Goal: Information Seeking & Learning: Learn about a topic

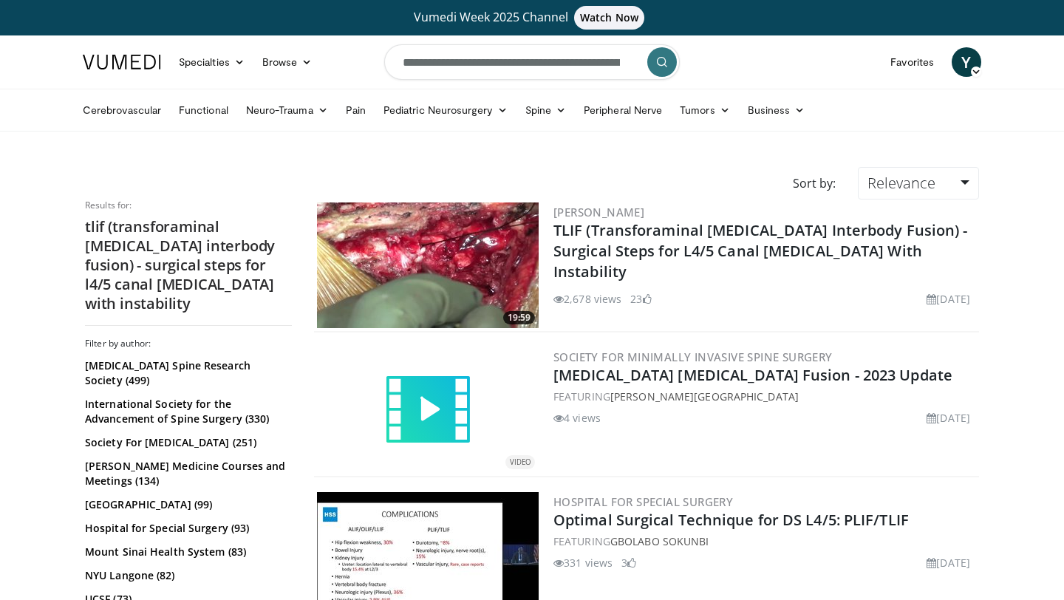
scroll to position [1477, 0]
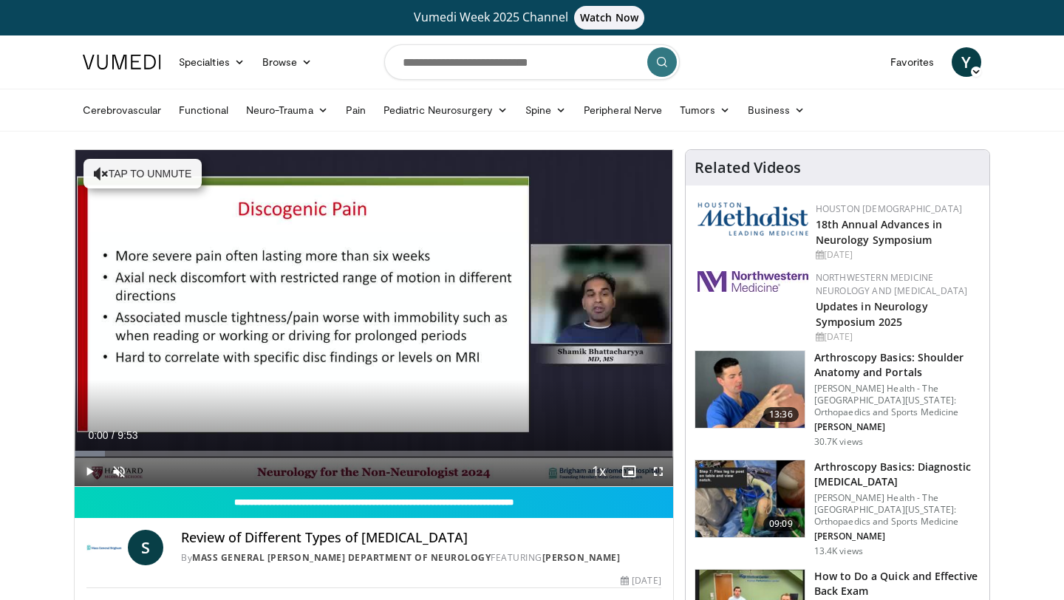
click at [90, 470] on span "Video Player" at bounding box center [90, 471] width 30 height 30
click at [115, 474] on span "Video Player" at bounding box center [119, 471] width 30 height 30
click at [89, 473] on span "Video Player" at bounding box center [90, 471] width 30 height 30
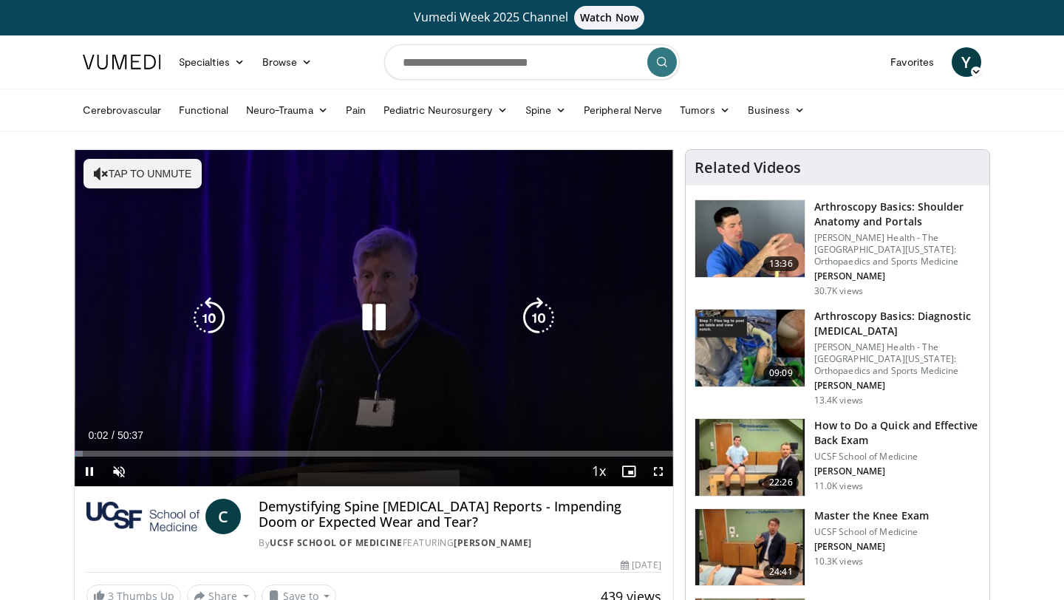
click at [173, 173] on button "Tap to unmute" at bounding box center [142, 174] width 118 height 30
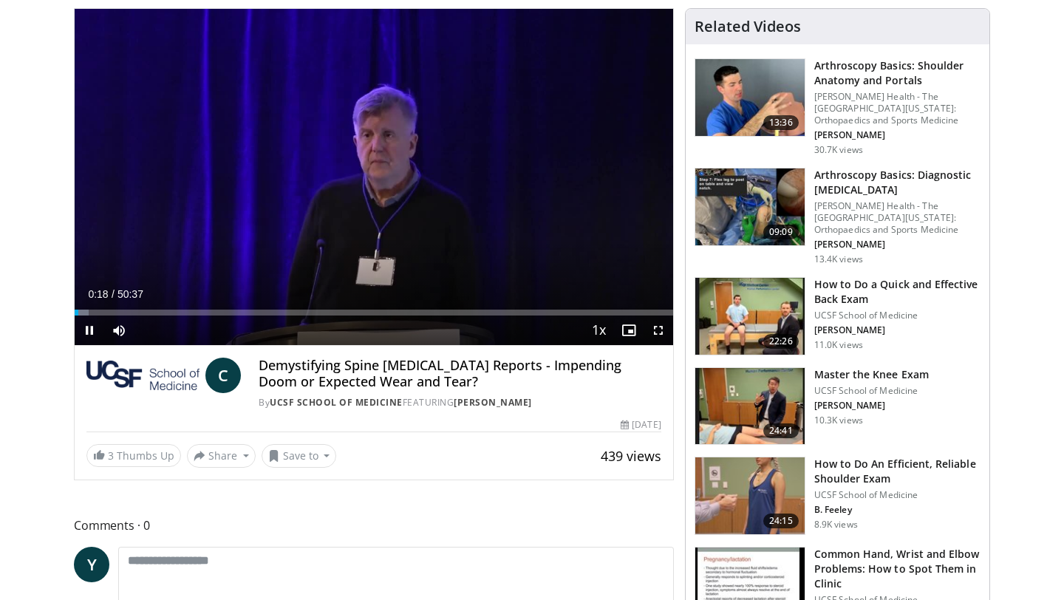
scroll to position [118, 0]
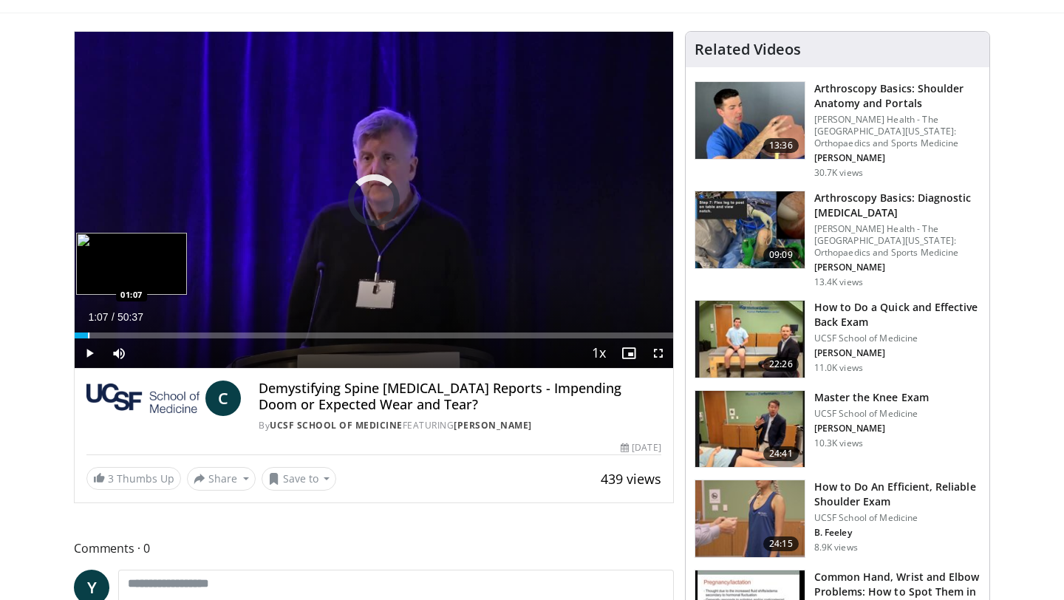
click at [88, 338] on div "Progress Bar" at bounding box center [88, 335] width 1 height 6
click at [98, 335] on div "Progress Bar" at bounding box center [98, 335] width 1 height 6
click at [110, 332] on div "Progress Bar" at bounding box center [110, 335] width 1 height 6
click at [120, 334] on div "Progress Bar" at bounding box center [120, 335] width 1 height 6
click at [127, 332] on div "Progress Bar" at bounding box center [127, 335] width 1 height 6
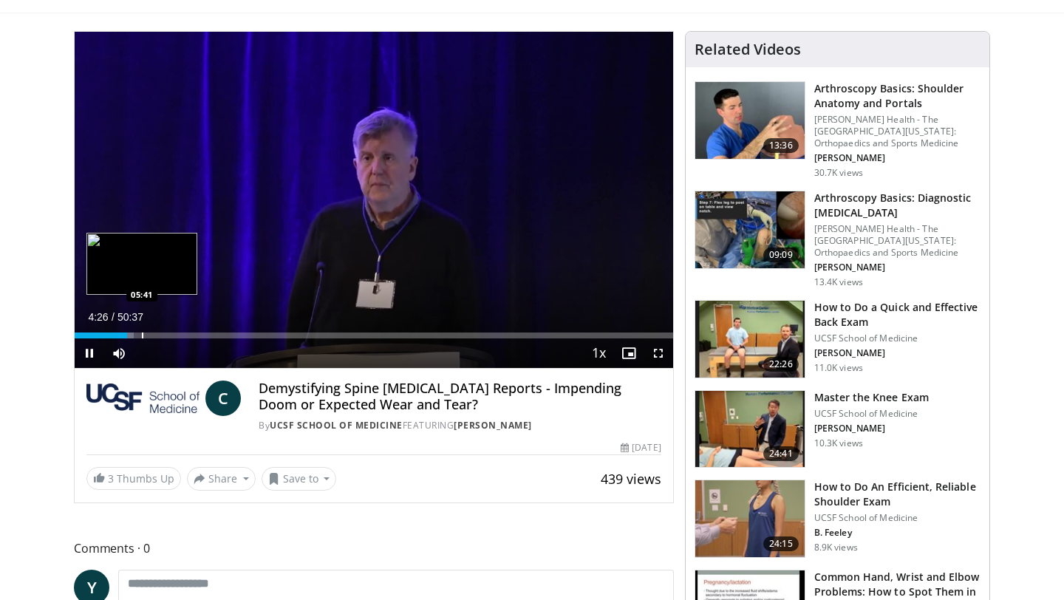
click at [142, 334] on div "Progress Bar" at bounding box center [142, 335] width 1 height 6
click at [171, 334] on div "10 seconds Tap to unmute" at bounding box center [374, 200] width 598 height 336
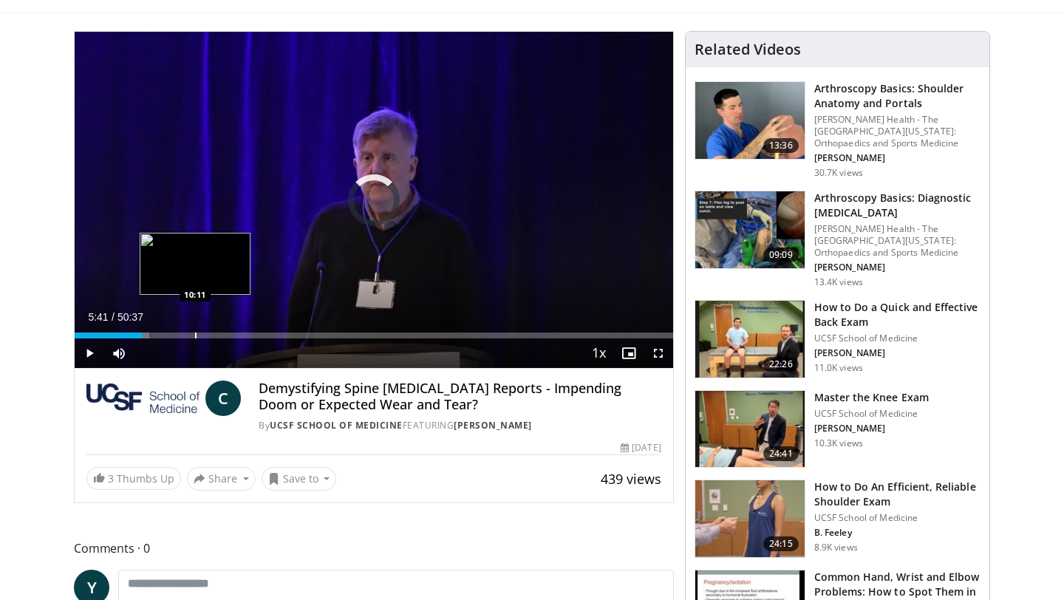
click at [195, 336] on div "Progress Bar" at bounding box center [195, 335] width 1 height 6
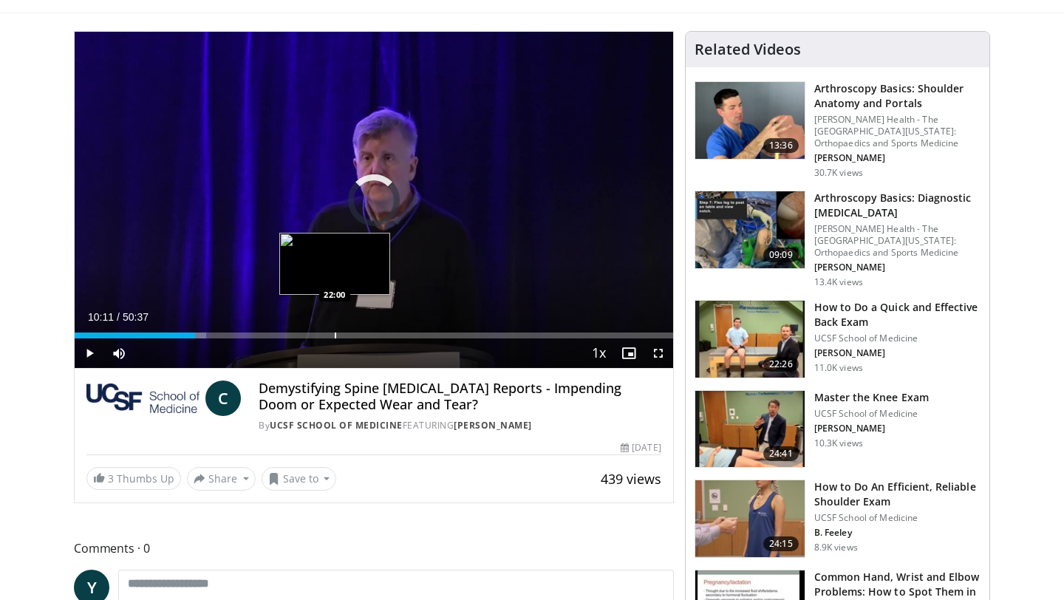
click at [335, 335] on div "Progress Bar" at bounding box center [335, 335] width 1 height 6
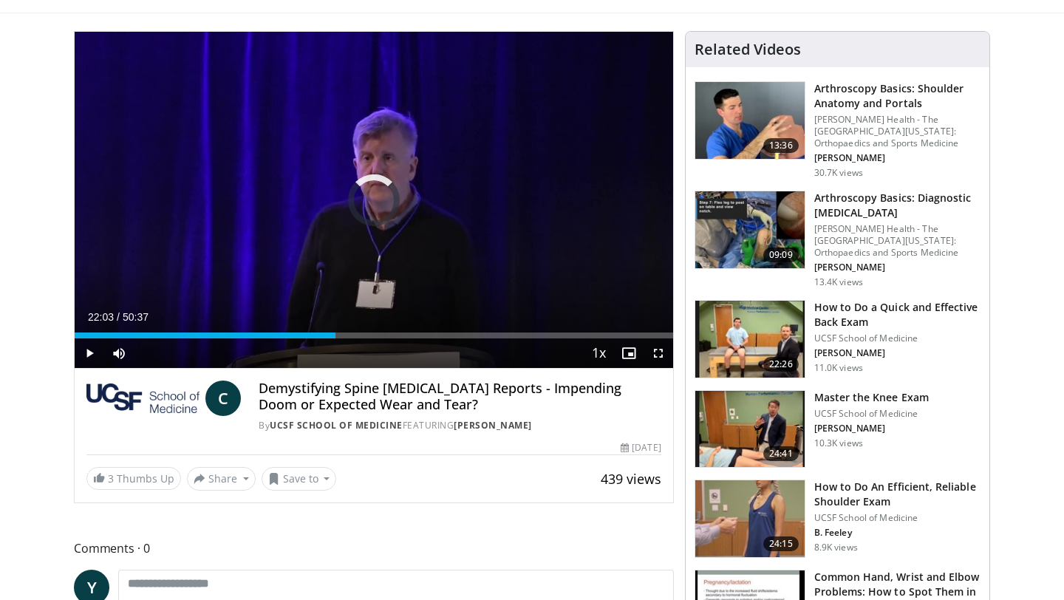
click at [418, 324] on div "Current Time 22:03 / Duration 50:37" at bounding box center [374, 316] width 598 height 13
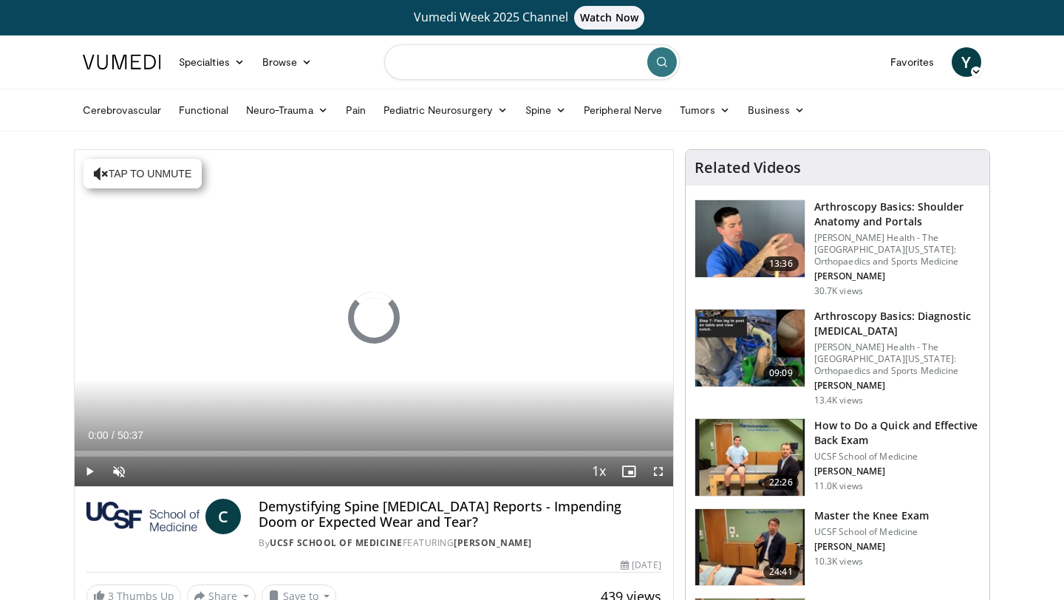
click at [432, 61] on input "Search topics, interventions" at bounding box center [531, 61] width 295 height 35
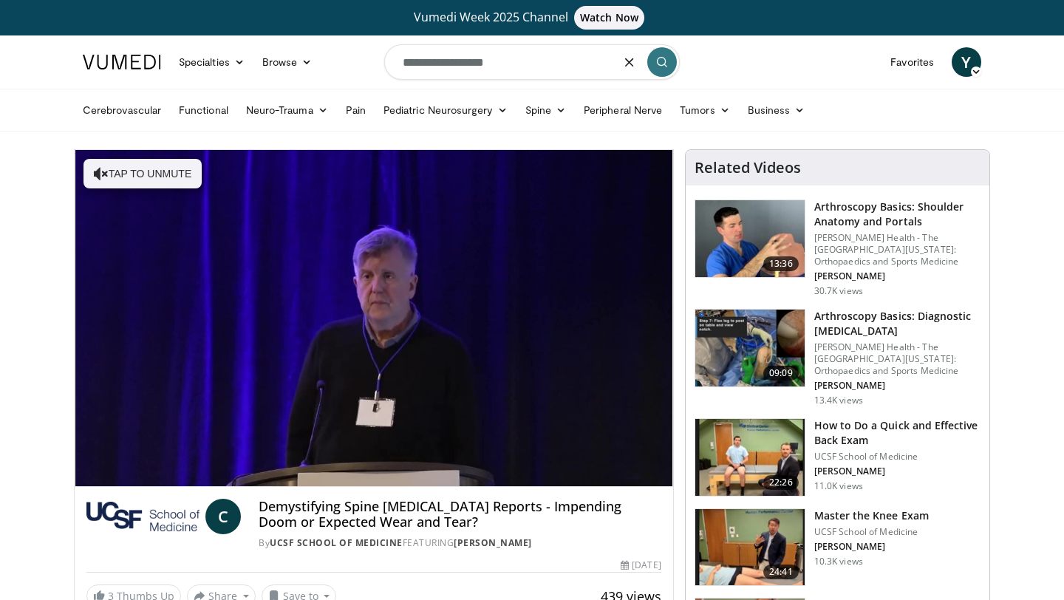
type input "**********"
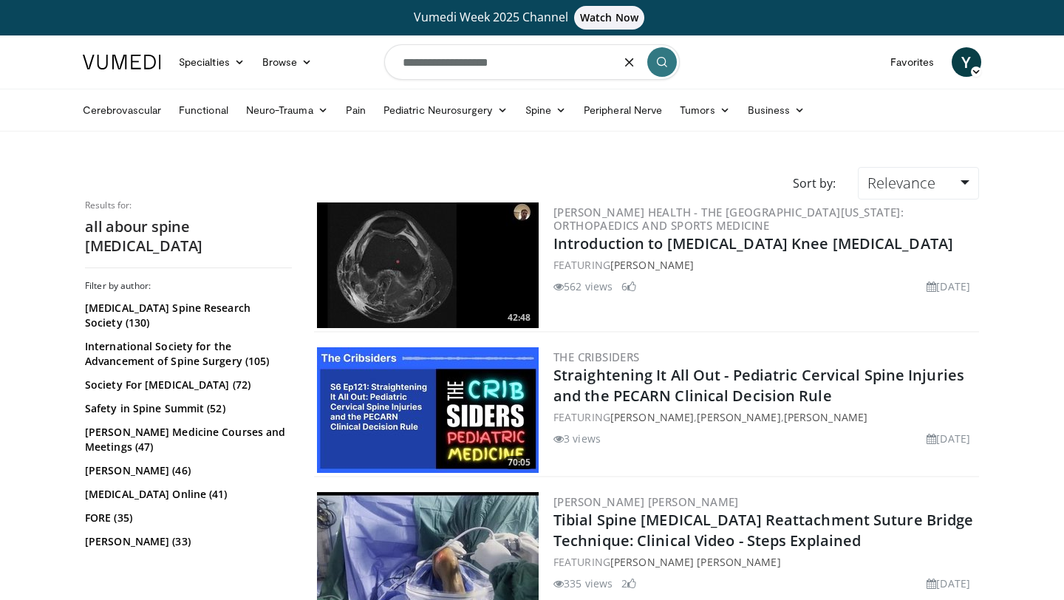
drag, startPoint x: 448, startPoint y: 64, endPoint x: 315, endPoint y: 39, distance: 135.3
click at [315, 39] on nav "Specialties Adult & Family Medicine Allergy, Asthma, Immunology Anesthesiology …" at bounding box center [532, 61] width 916 height 53
click at [508, 66] on input "*********" at bounding box center [531, 61] width 295 height 35
type input "**********"
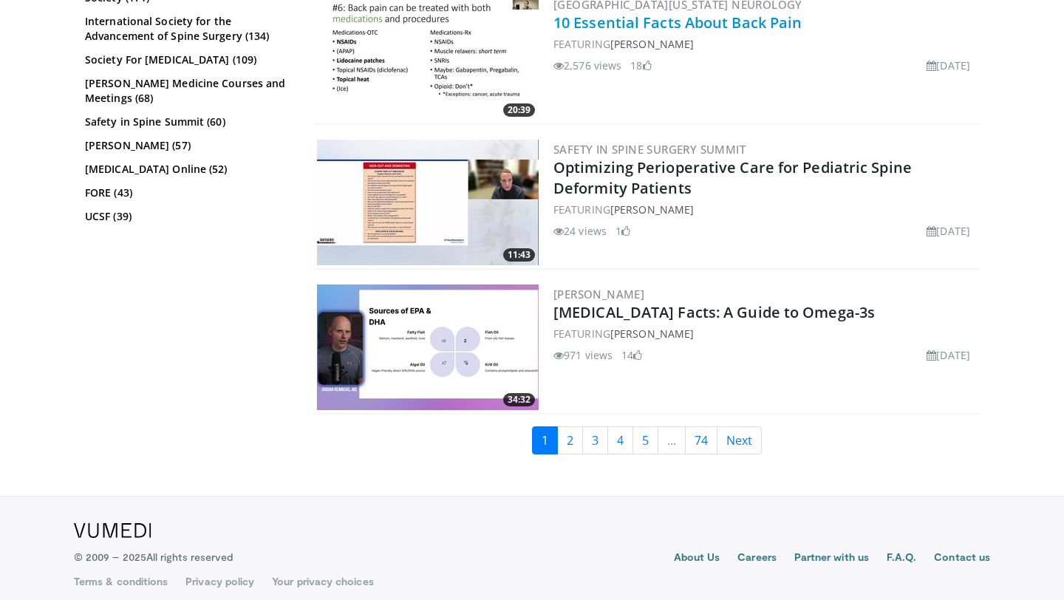
scroll to position [3260, 0]
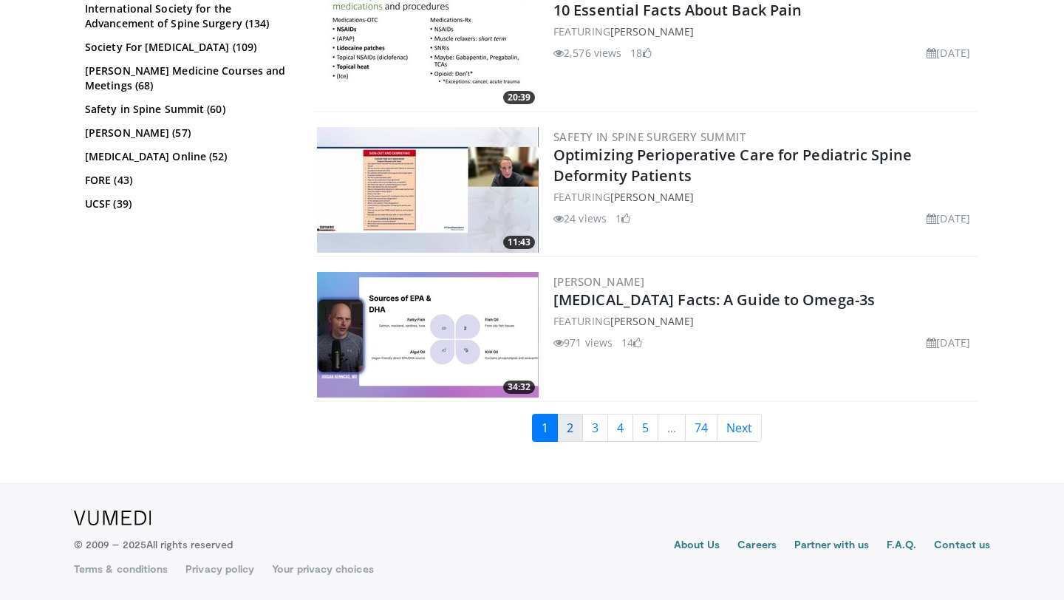
click at [569, 424] on link "2" at bounding box center [570, 428] width 26 height 28
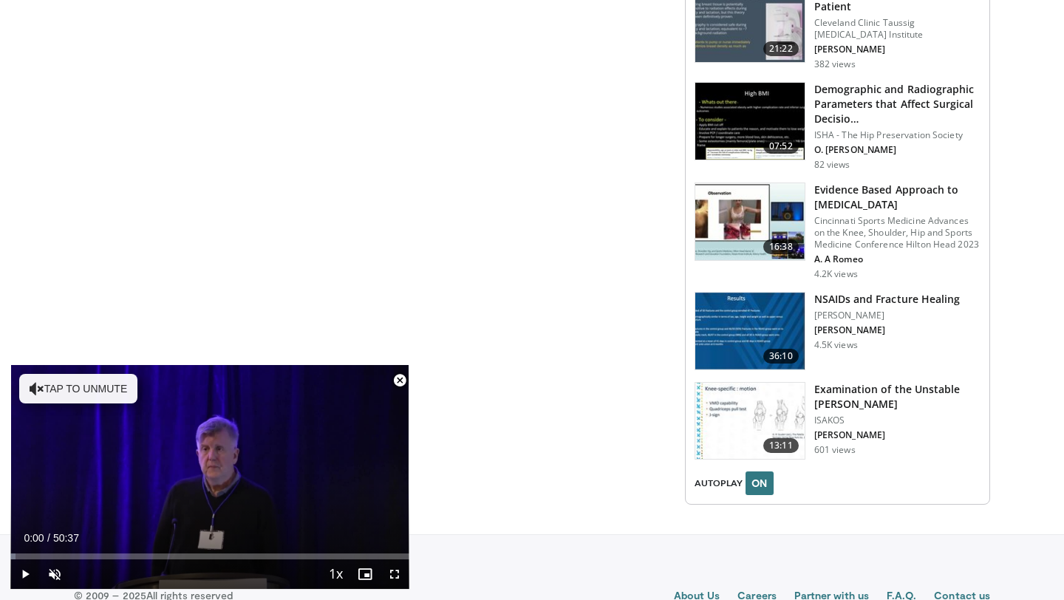
scroll to position [1655, 0]
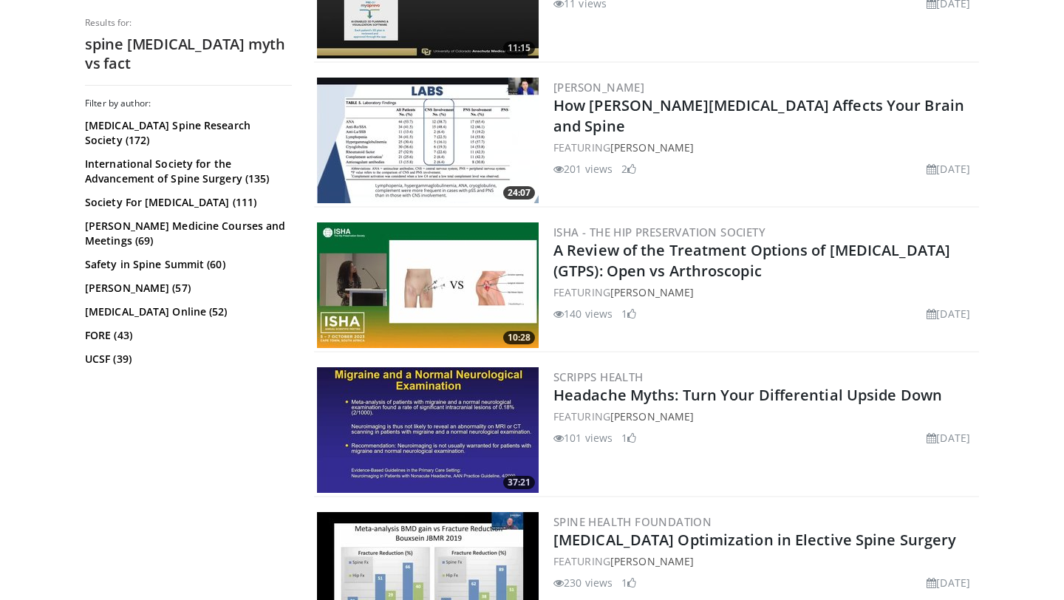
scroll to position [3065, 0]
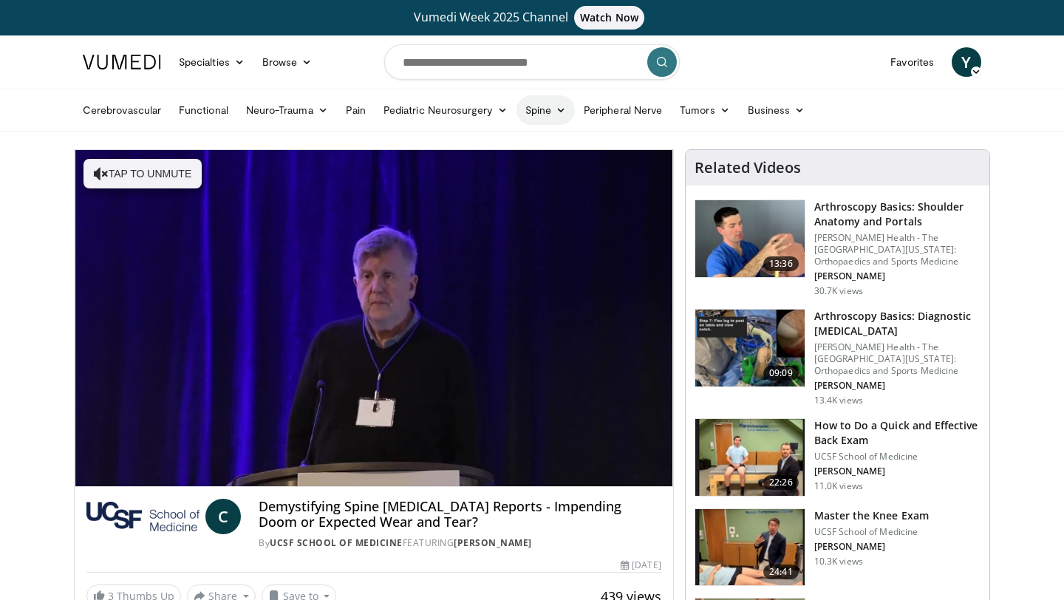
click at [547, 110] on link "Spine" at bounding box center [545, 110] width 58 height 30
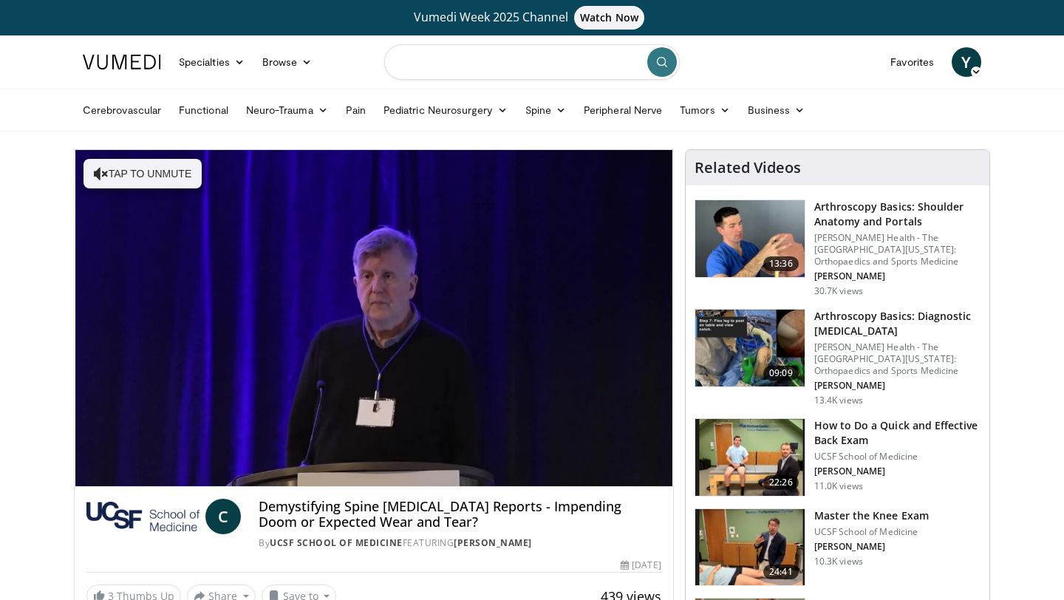
click at [521, 53] on input "Search topics, interventions" at bounding box center [531, 61] width 295 height 35
type input "*"
type input "*********"
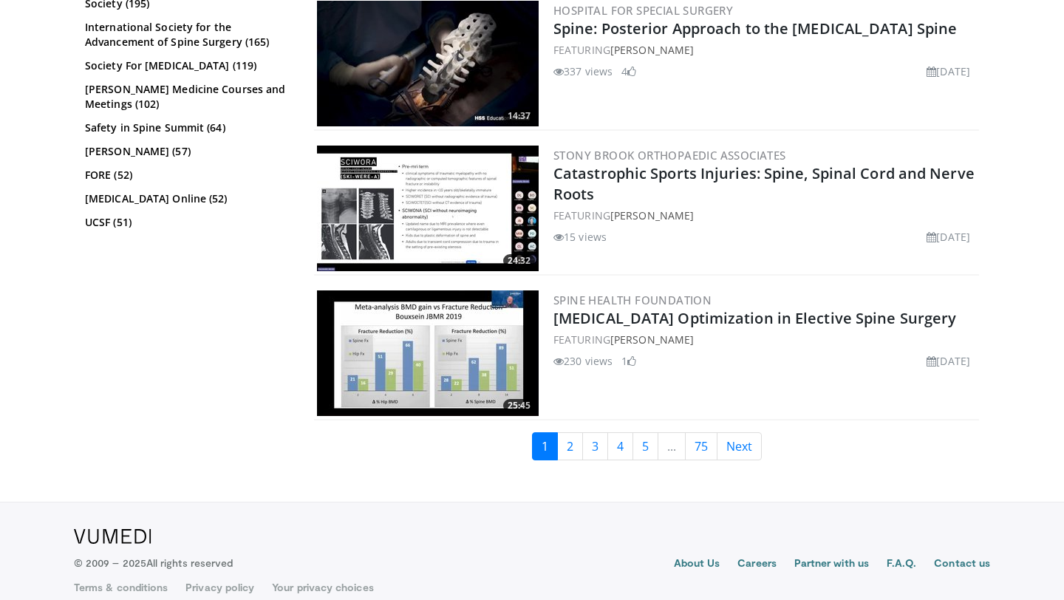
scroll to position [3260, 0]
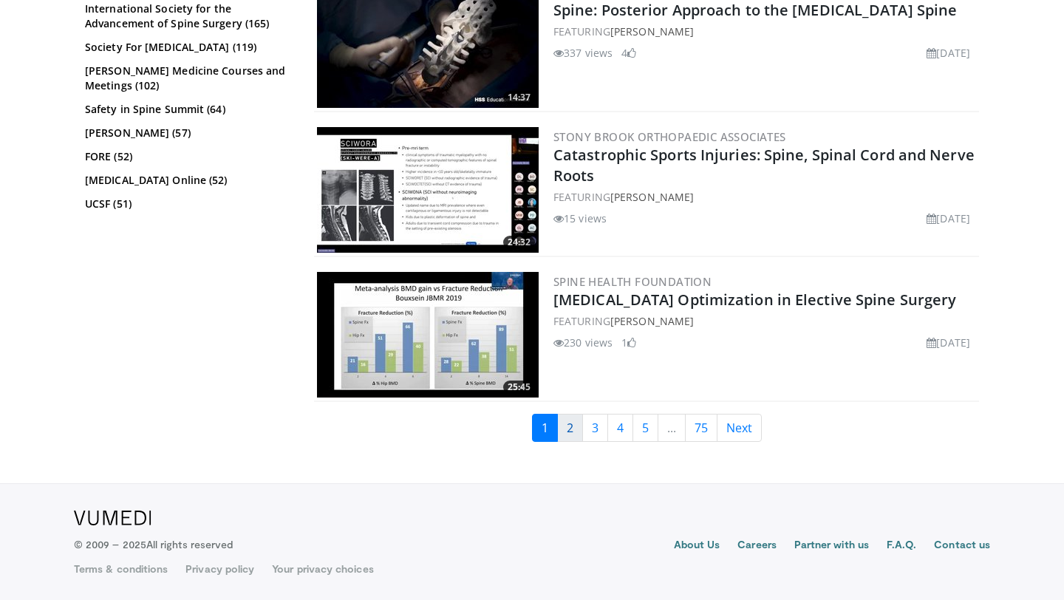
click at [564, 429] on link "2" at bounding box center [570, 428] width 26 height 28
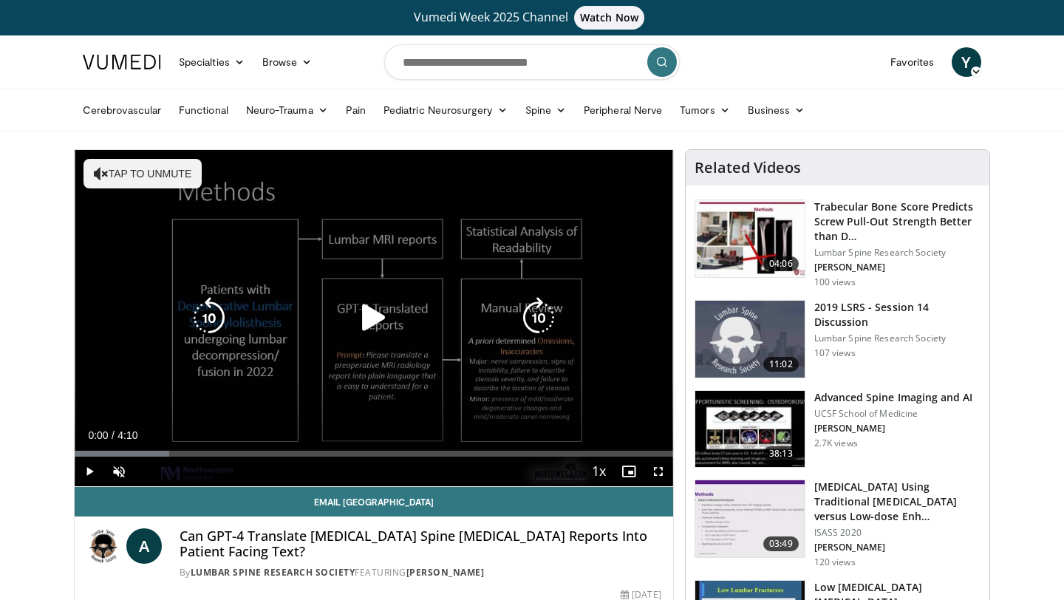
click at [408, 326] on div "Video Player" at bounding box center [373, 318] width 359 height 30
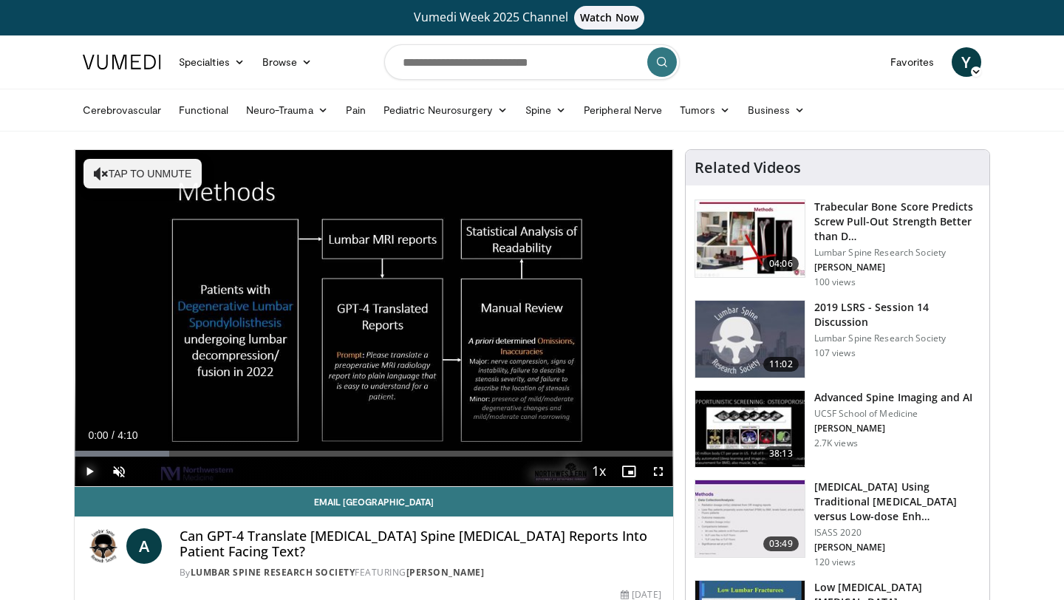
click at [92, 470] on span "Video Player" at bounding box center [90, 471] width 30 height 30
click at [109, 451] on div "Progress Bar" at bounding box center [109, 454] width 1 height 6
click at [140, 451] on div "Progress Bar" at bounding box center [140, 454] width 1 height 6
click at [115, 470] on span "Video Player" at bounding box center [119, 471] width 30 height 30
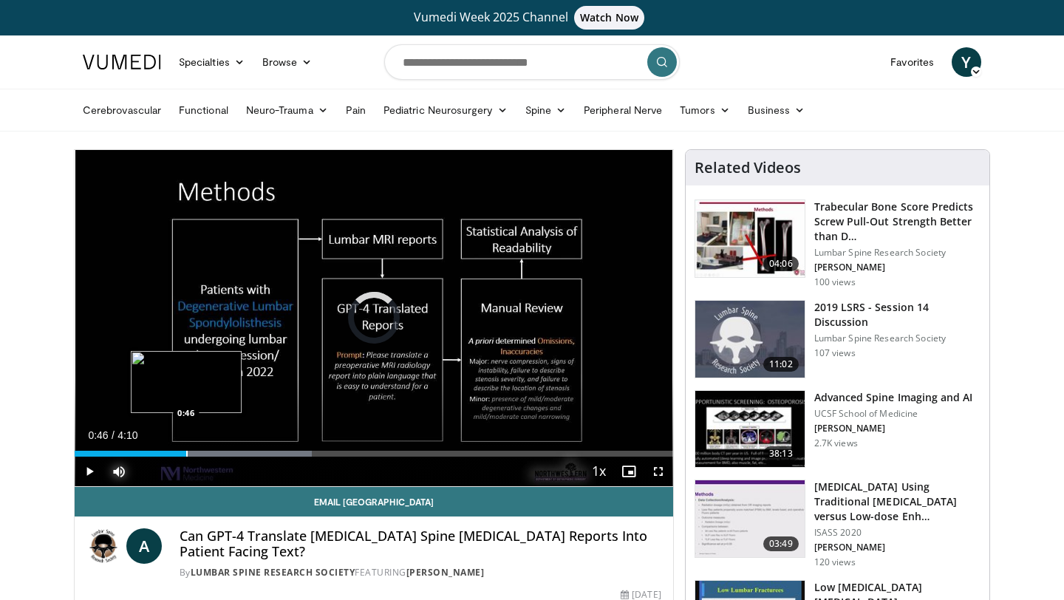
click at [186, 453] on div "Progress Bar" at bounding box center [186, 454] width 1 height 6
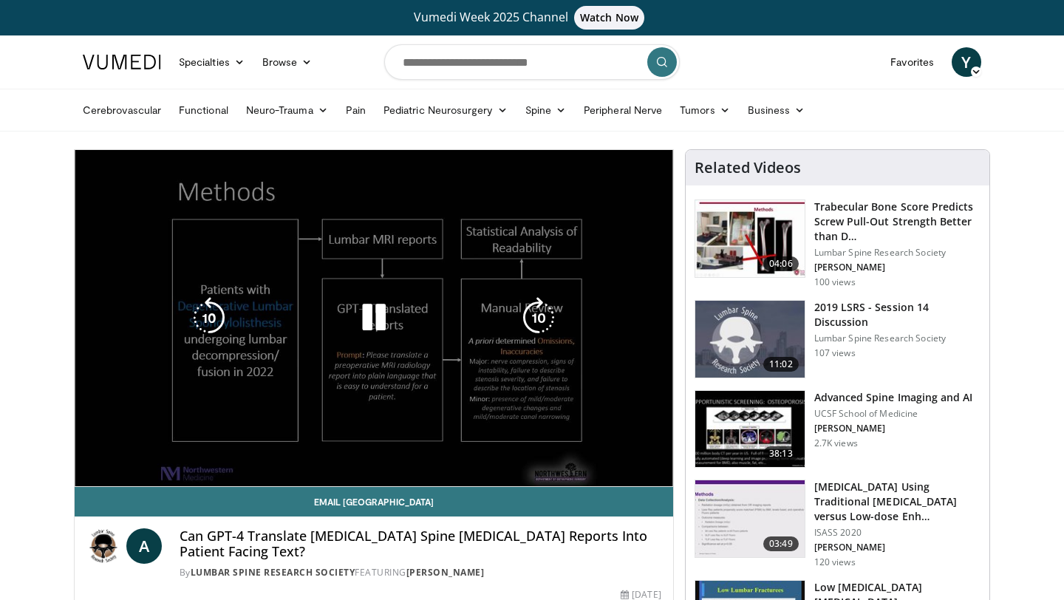
click at [249, 451] on video-js "**********" at bounding box center [374, 318] width 598 height 337
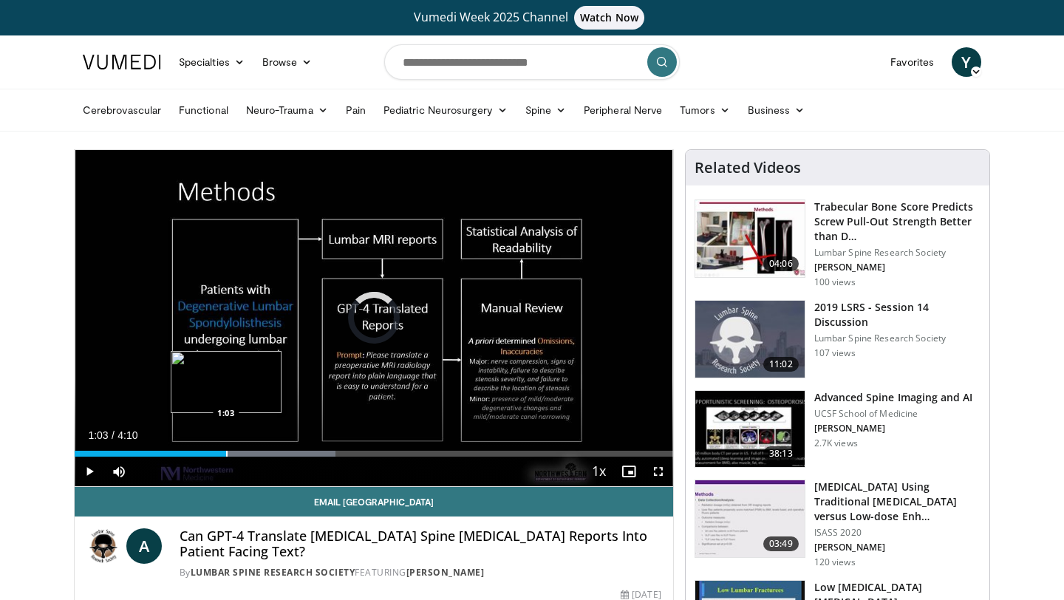
click at [226, 451] on div "Progress Bar" at bounding box center [226, 454] width 1 height 6
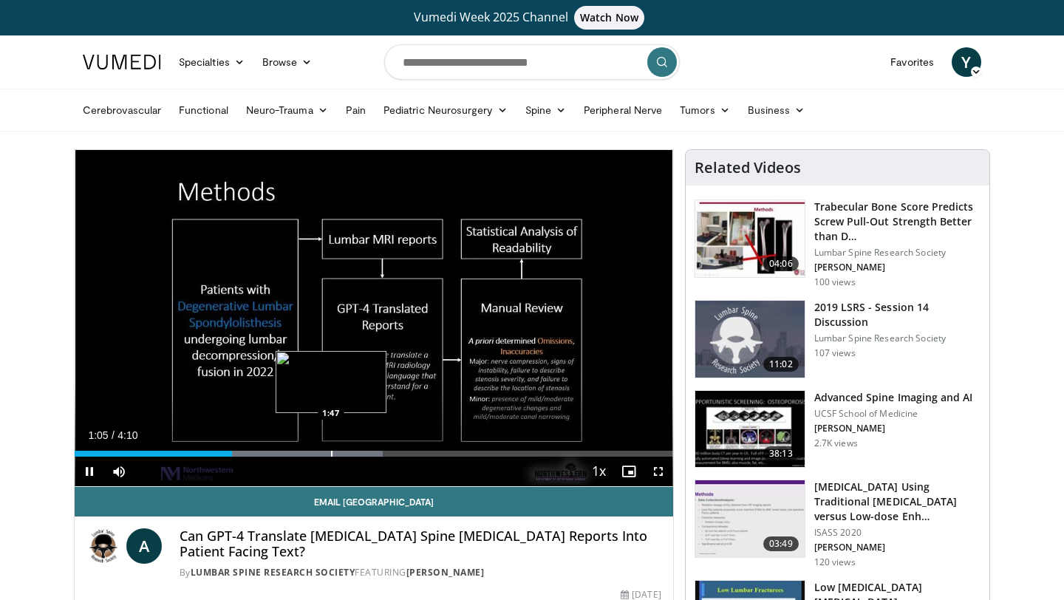
click at [331, 451] on div "Progress Bar" at bounding box center [331, 454] width 1 height 6
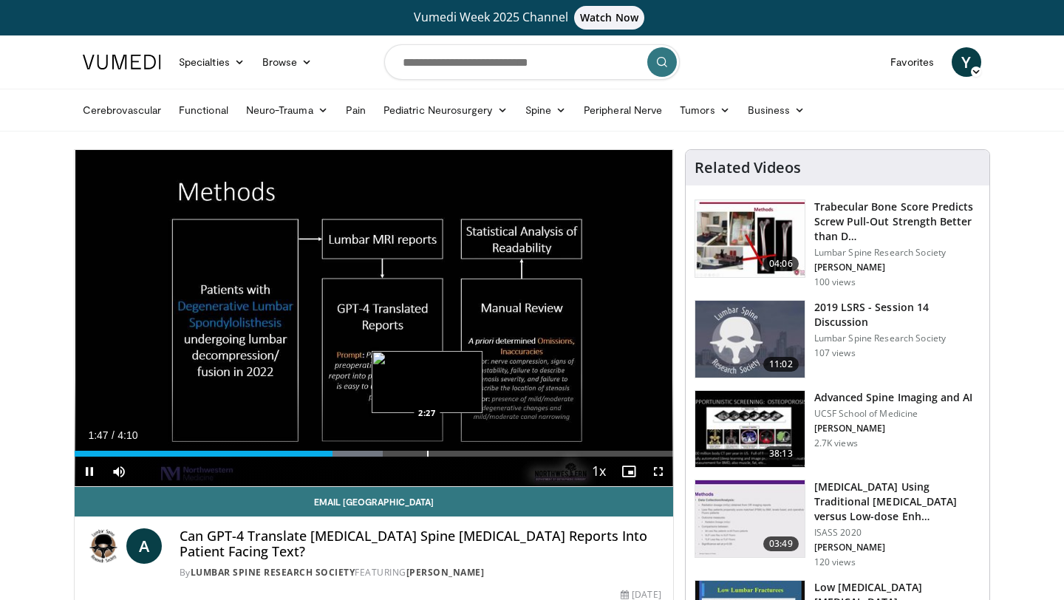
click at [427, 445] on div "Loaded : 51.56% 1:47 2:27" at bounding box center [374, 449] width 598 height 14
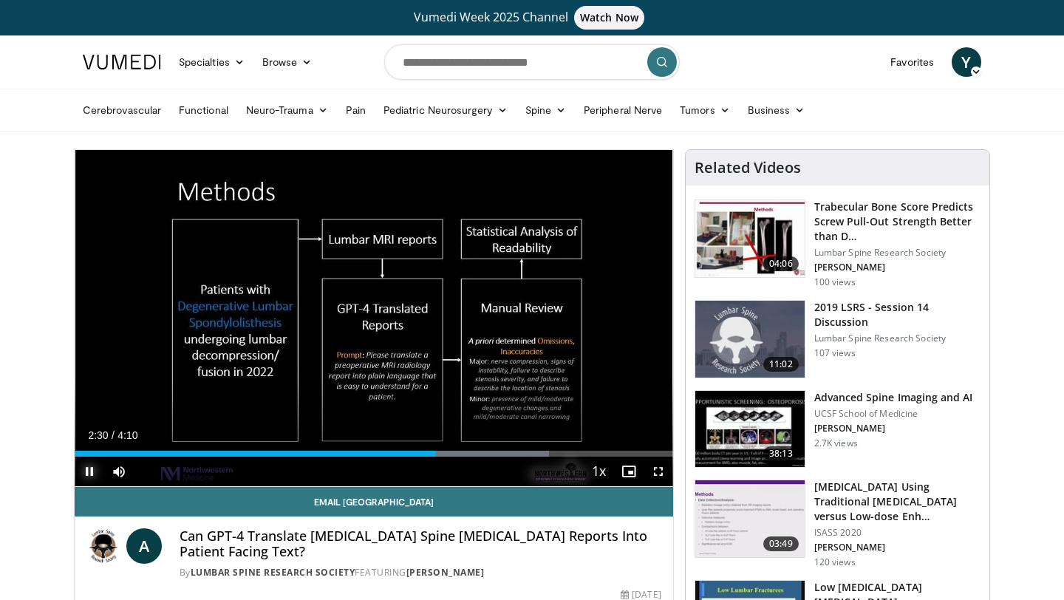
click at [89, 471] on span "Video Player" at bounding box center [90, 471] width 30 height 30
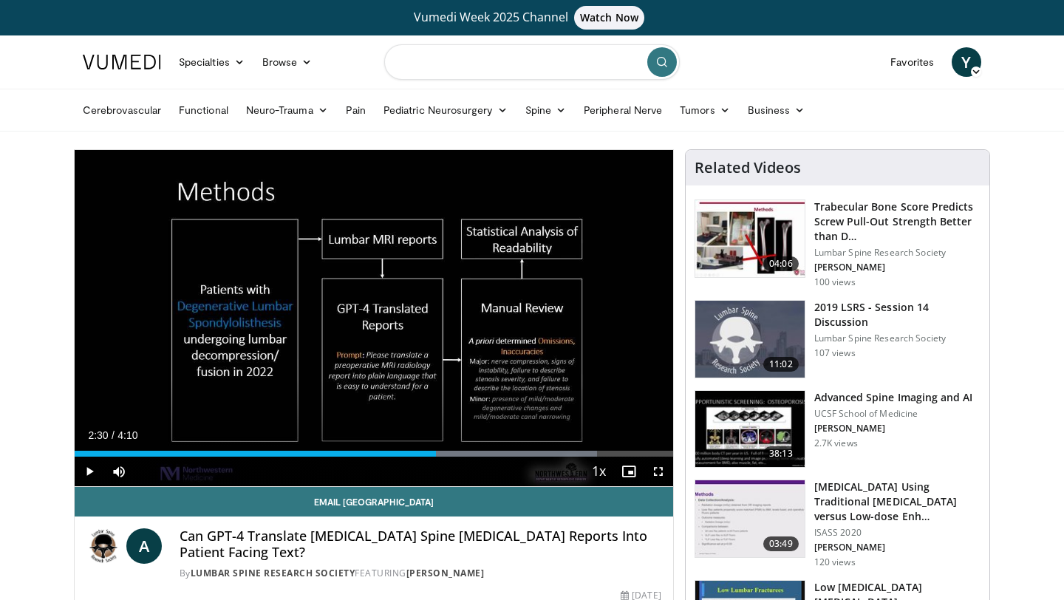
click at [505, 72] on input "Search topics, interventions" at bounding box center [531, 61] width 295 height 35
type input "**********"
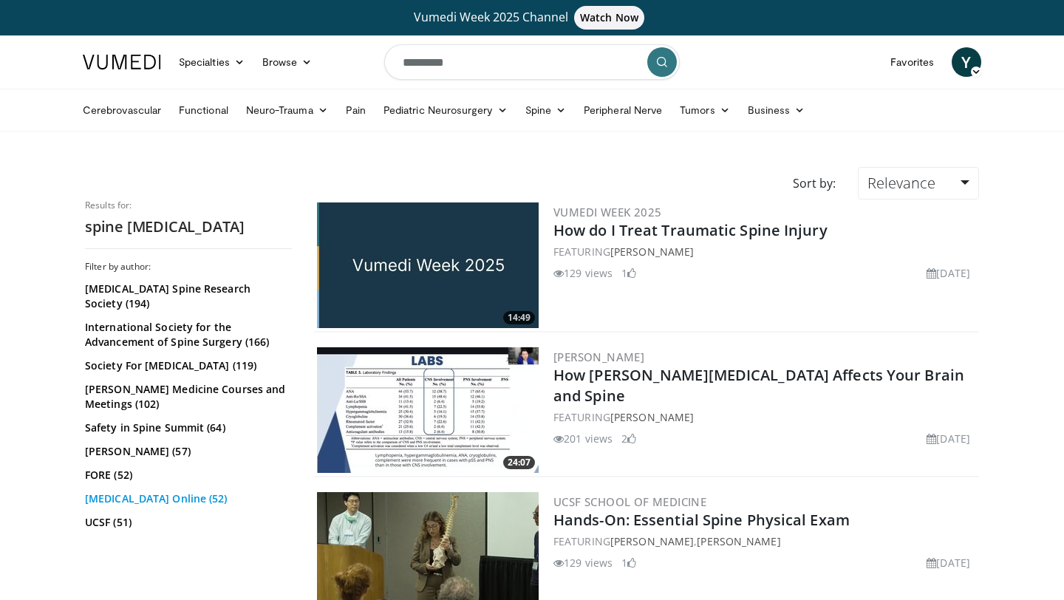
click at [116, 493] on link "[MEDICAL_DATA] Online (52)" at bounding box center [186, 498] width 203 height 15
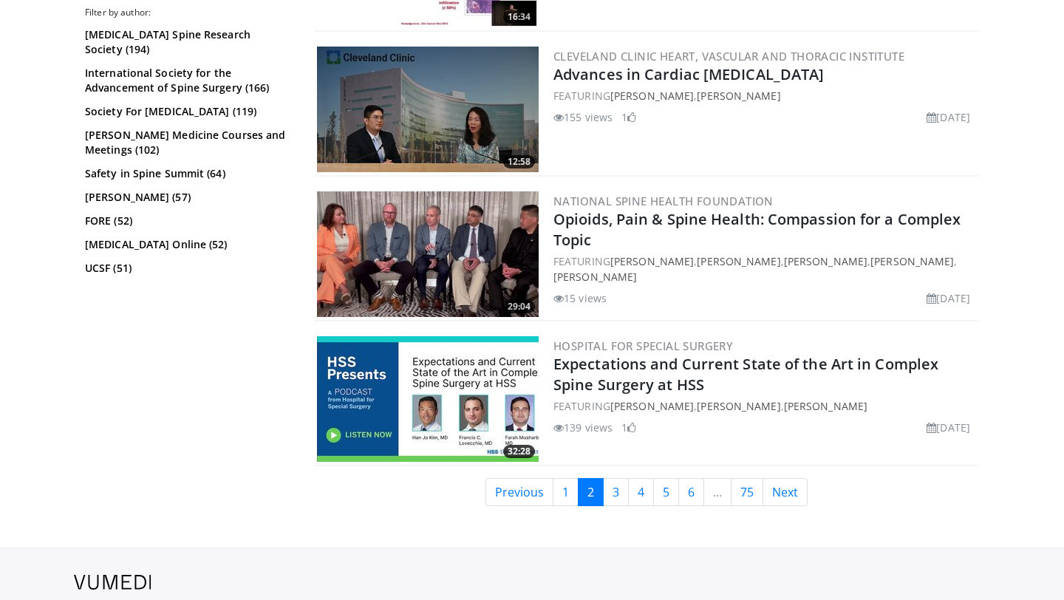
scroll to position [3405, 0]
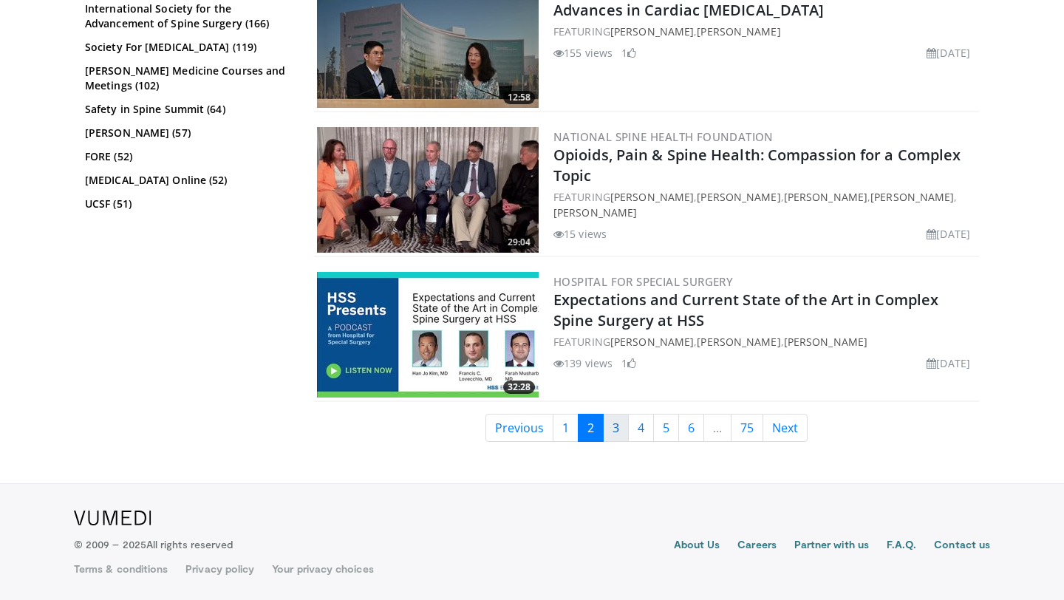
click at [616, 434] on link "3" at bounding box center [616, 428] width 26 height 28
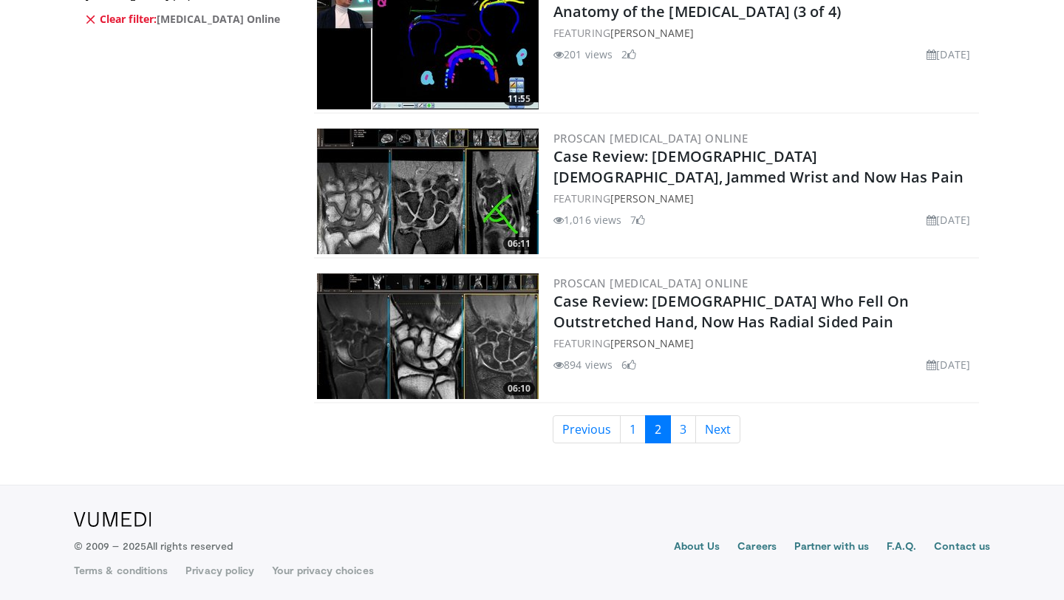
scroll to position [3405, 0]
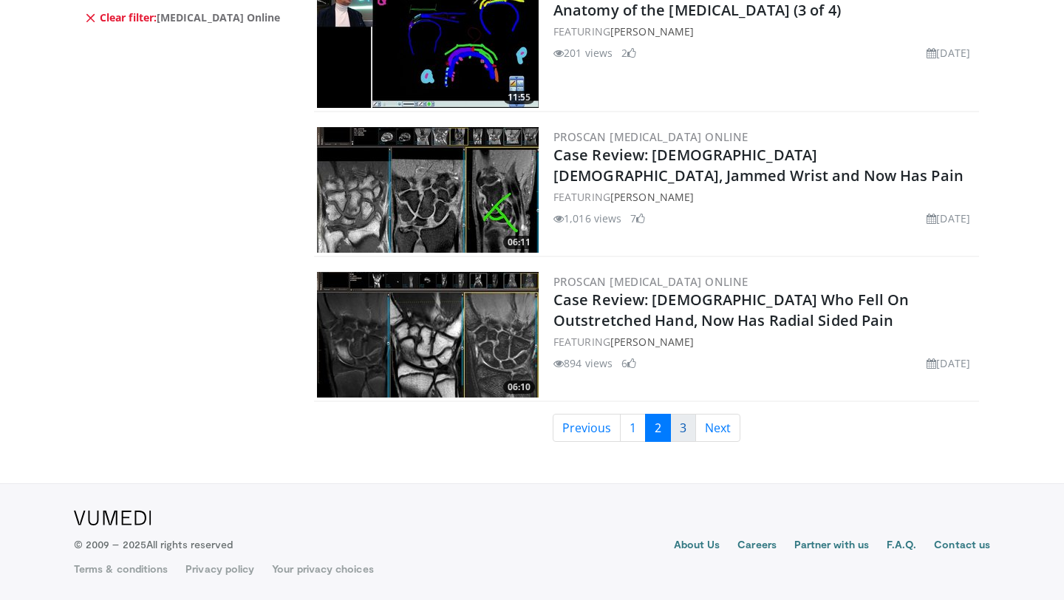
click at [690, 428] on link "3" at bounding box center [683, 428] width 26 height 28
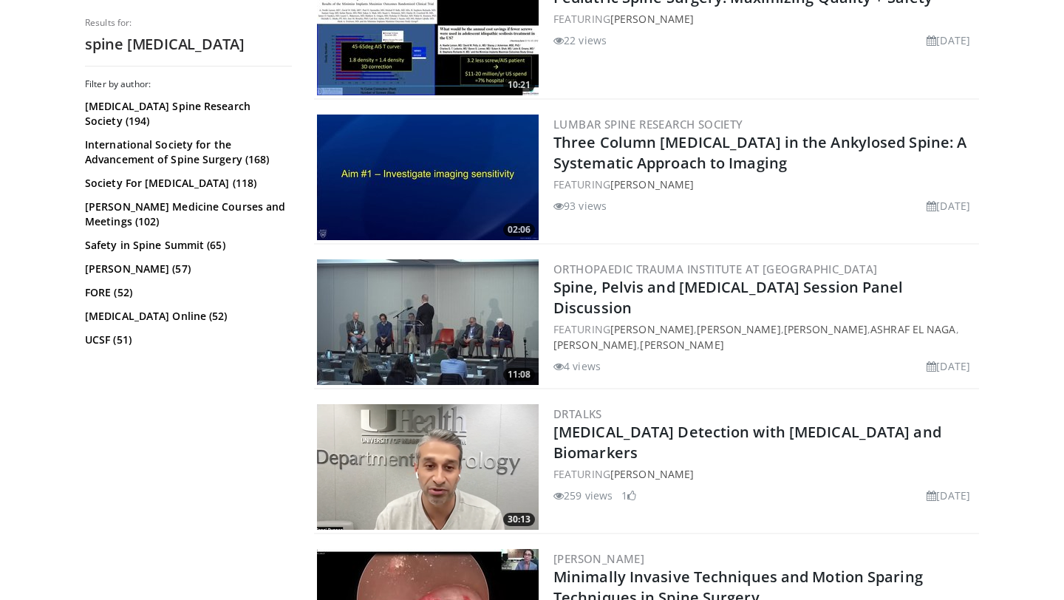
scroll to position [236, 0]
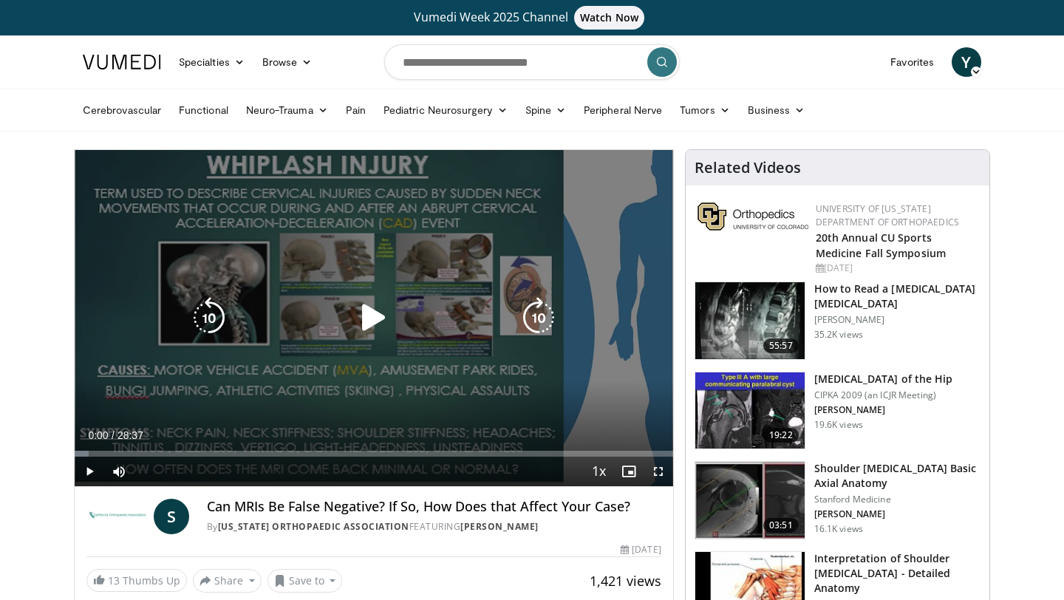
click at [366, 310] on icon "Video Player" at bounding box center [373, 317] width 41 height 41
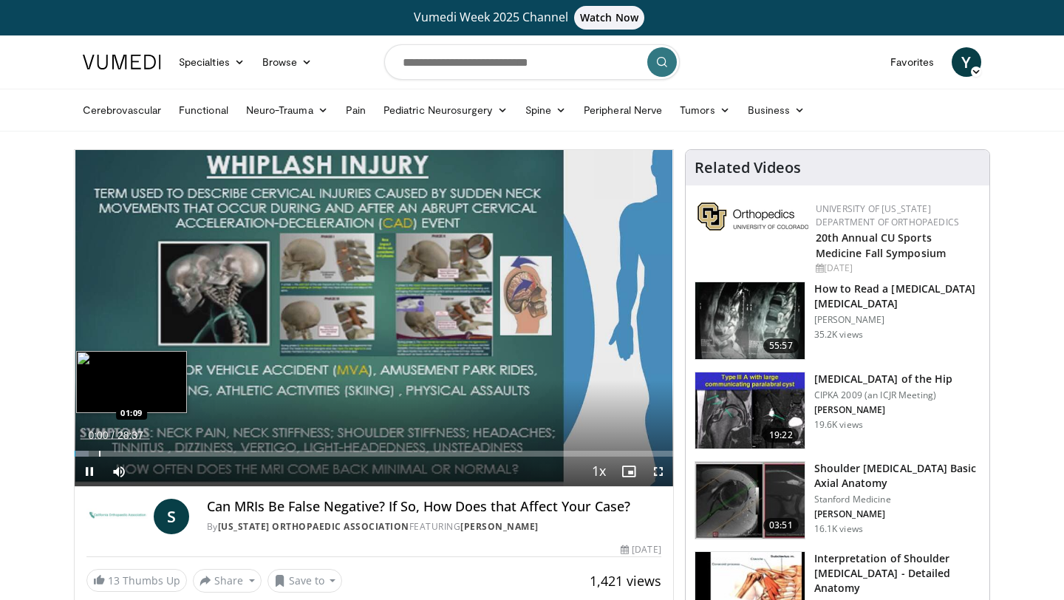
click at [99, 451] on div "Progress Bar" at bounding box center [99, 454] width 1 height 6
click at [129, 449] on div "Loaded : 0.00% 02:39 02:39" at bounding box center [374, 449] width 598 height 14
click at [162, 452] on div "Progress Bar" at bounding box center [162, 454] width 1 height 6
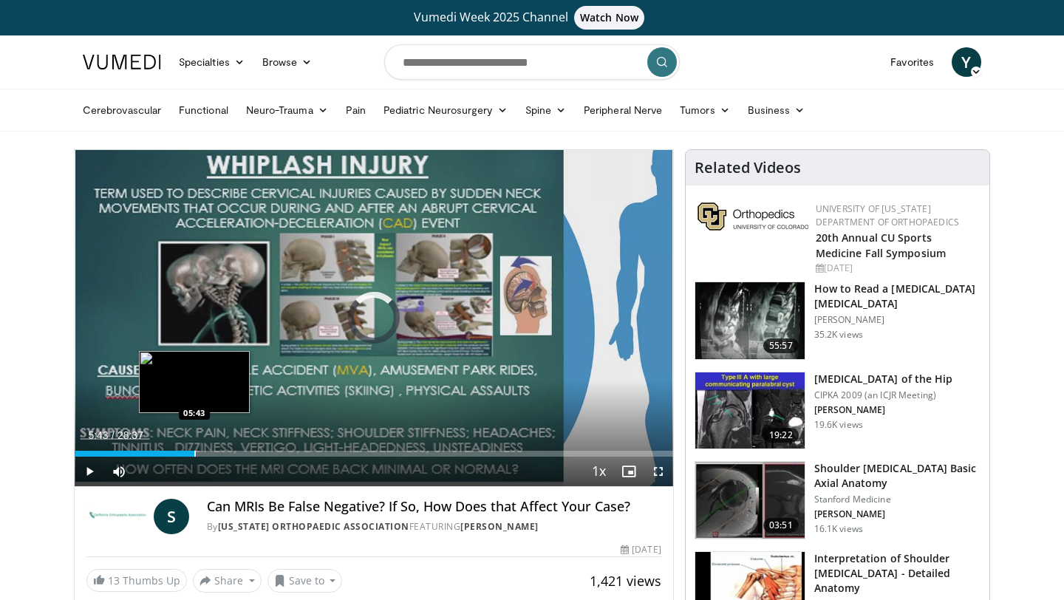
click at [194, 451] on div "Progress Bar" at bounding box center [194, 454] width 1 height 6
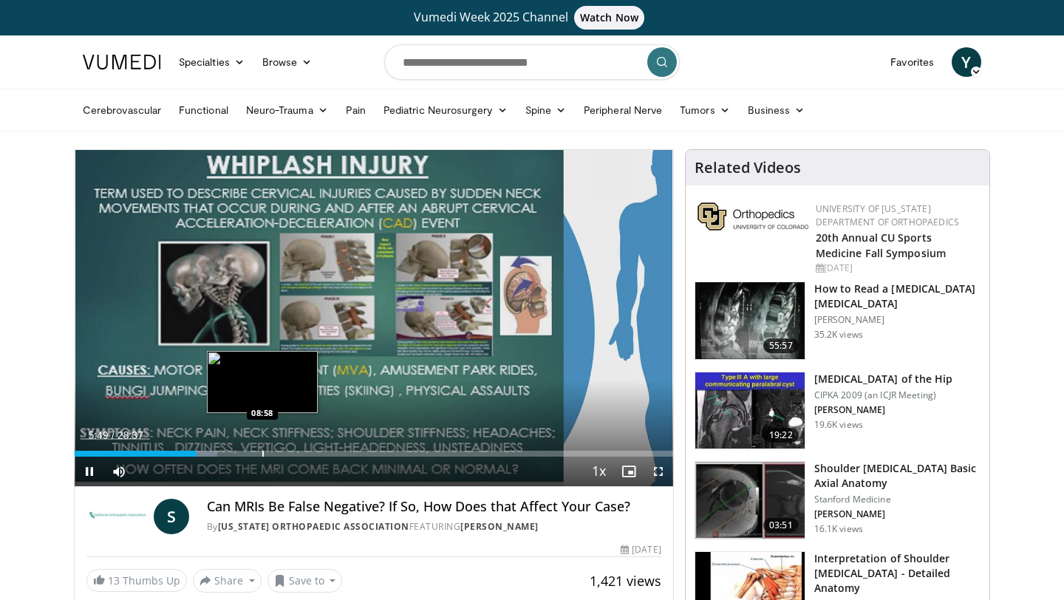
click at [261, 448] on div "Loaded : 23.87% 05:49 08:58" at bounding box center [374, 449] width 598 height 14
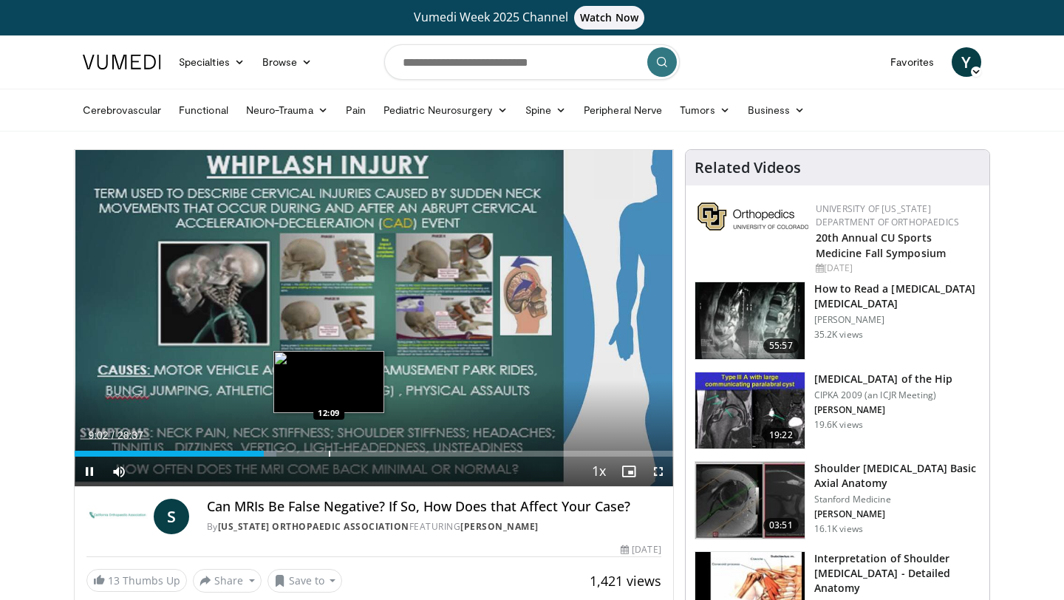
click at [329, 451] on div "Progress Bar" at bounding box center [329, 454] width 1 height 6
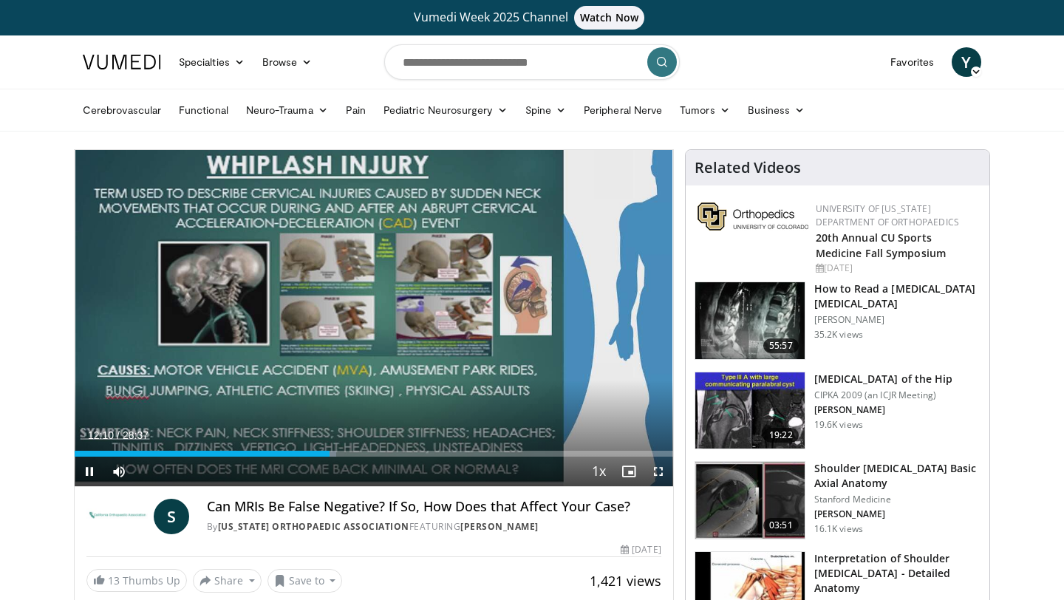
click at [371, 456] on div "Current Time 12:10 / Duration 28:37 Pause Skip Backward Skip Forward Mute Loade…" at bounding box center [374, 471] width 598 height 30
click at [381, 451] on div "Progress Bar" at bounding box center [381, 454] width 1 height 6
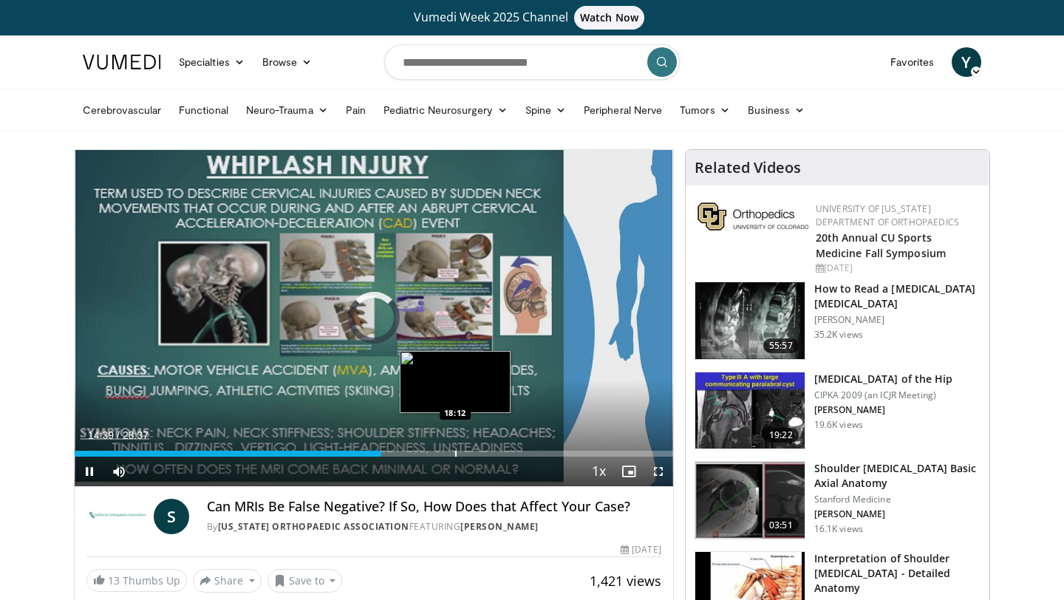
click at [455, 454] on div "Progress Bar" at bounding box center [455, 454] width 1 height 6
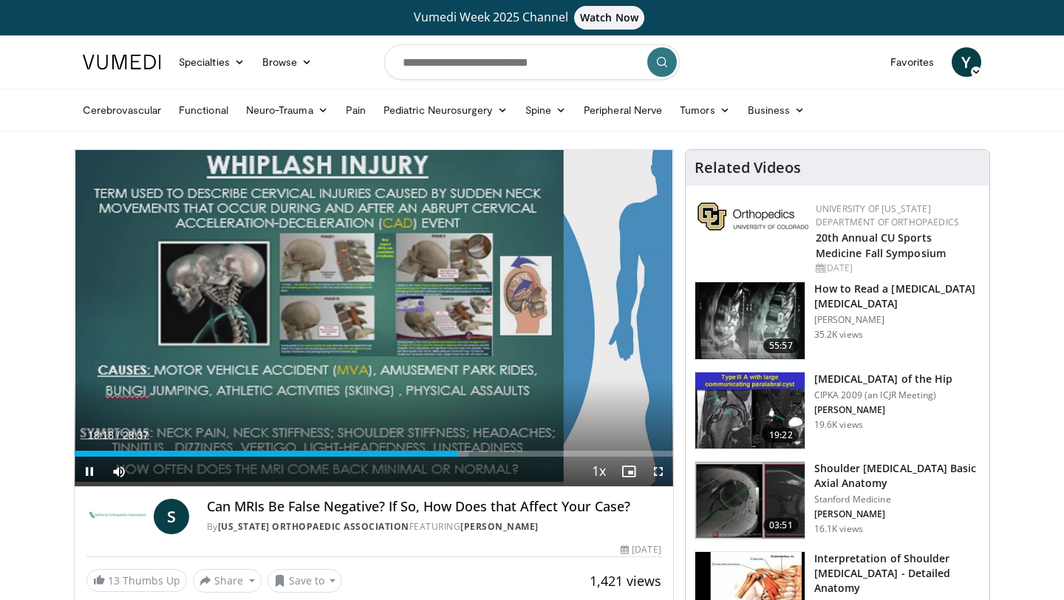
click at [524, 459] on div "Current Time 18:18 / Duration 28:37 Pause Skip Backward Skip Forward Mute Loade…" at bounding box center [374, 471] width 598 height 30
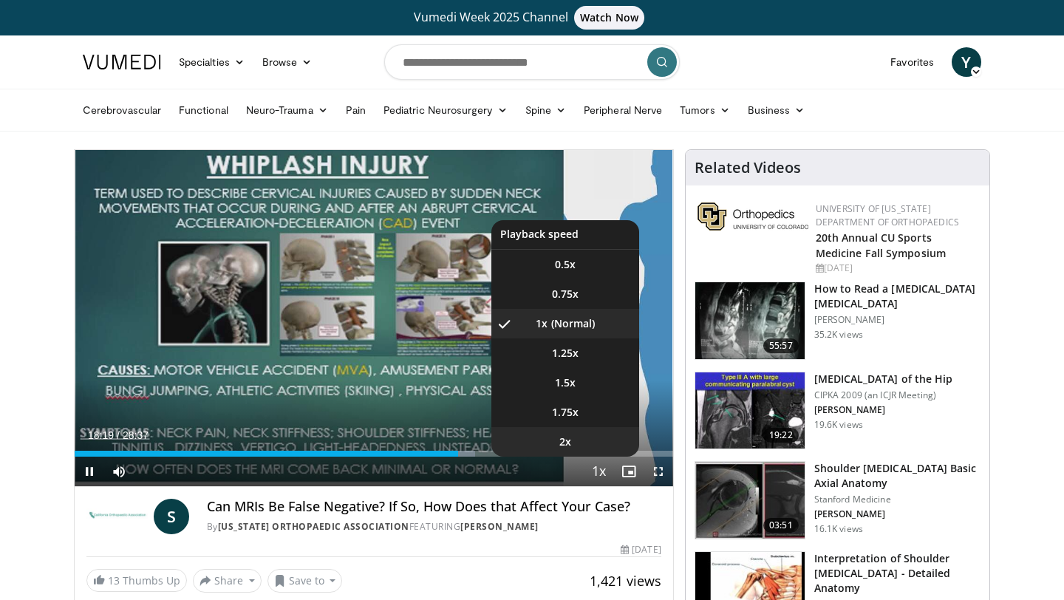
click at [493, 454] on li "2x" at bounding box center [565, 442] width 148 height 30
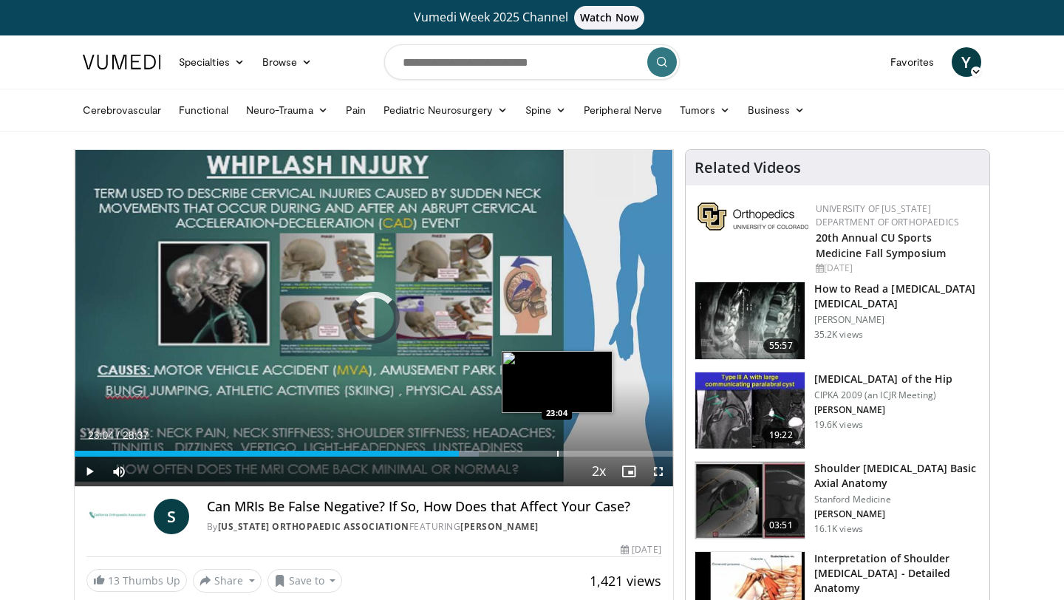
click at [557, 454] on div "Progress Bar" at bounding box center [557, 454] width 1 height 6
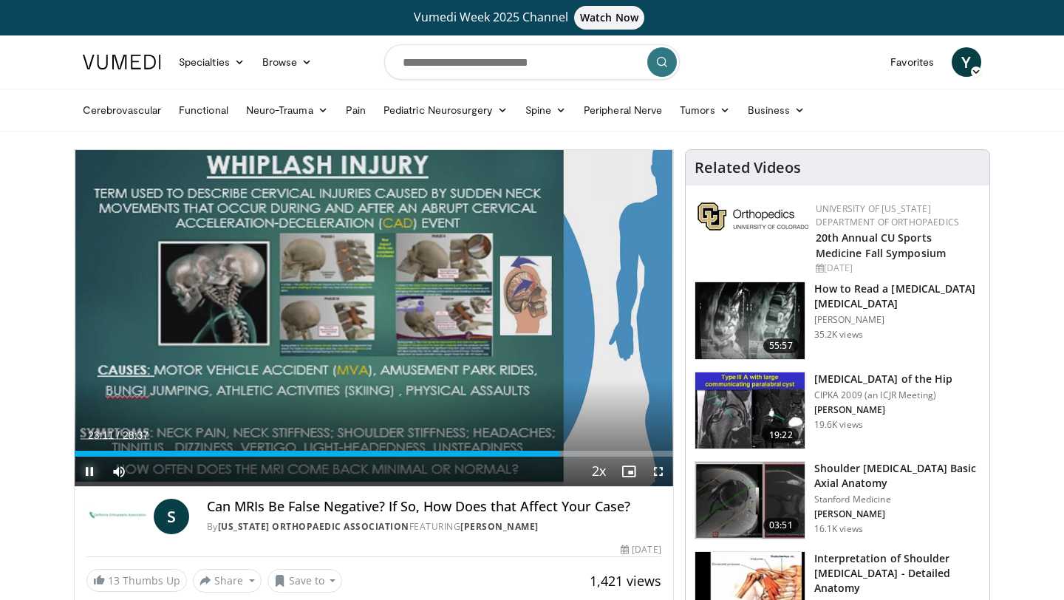
click at [92, 466] on span "Video Player" at bounding box center [90, 471] width 30 height 30
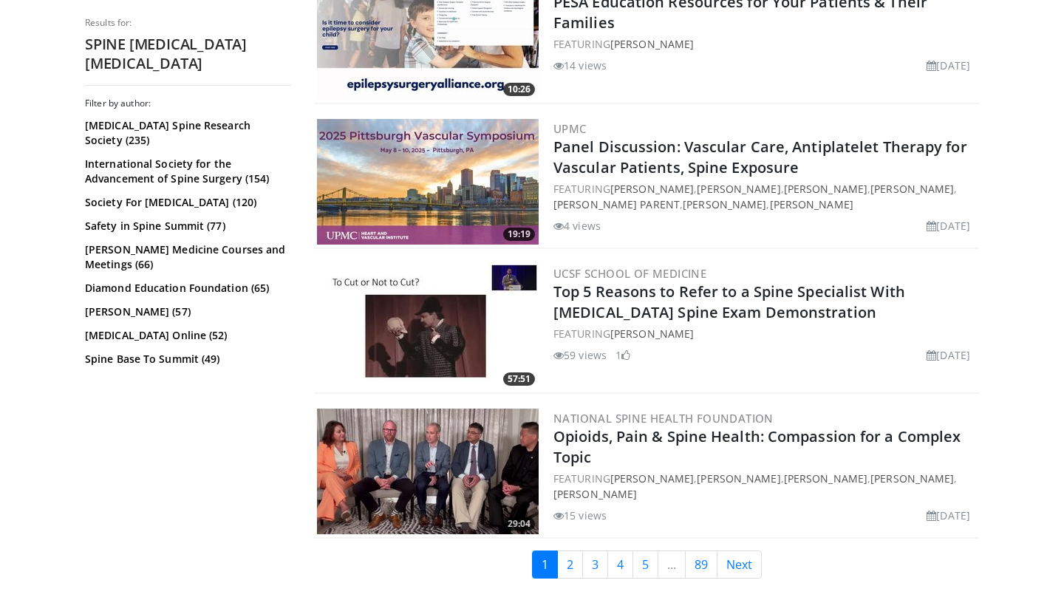
scroll to position [3275, 0]
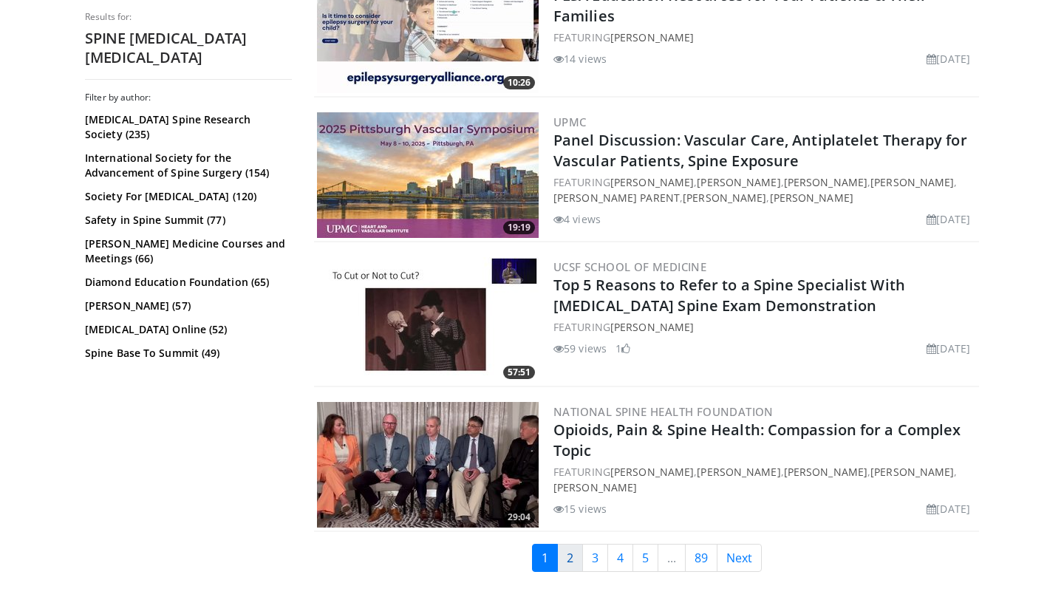
click at [565, 555] on link "2" at bounding box center [570, 558] width 26 height 28
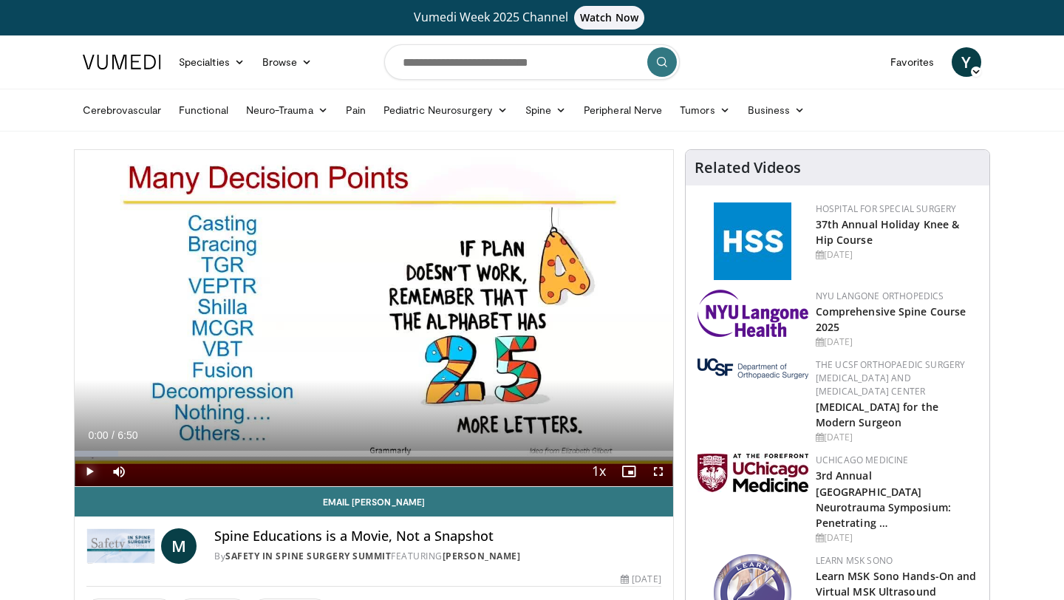
click at [89, 471] on span "Video Player" at bounding box center [90, 471] width 30 height 30
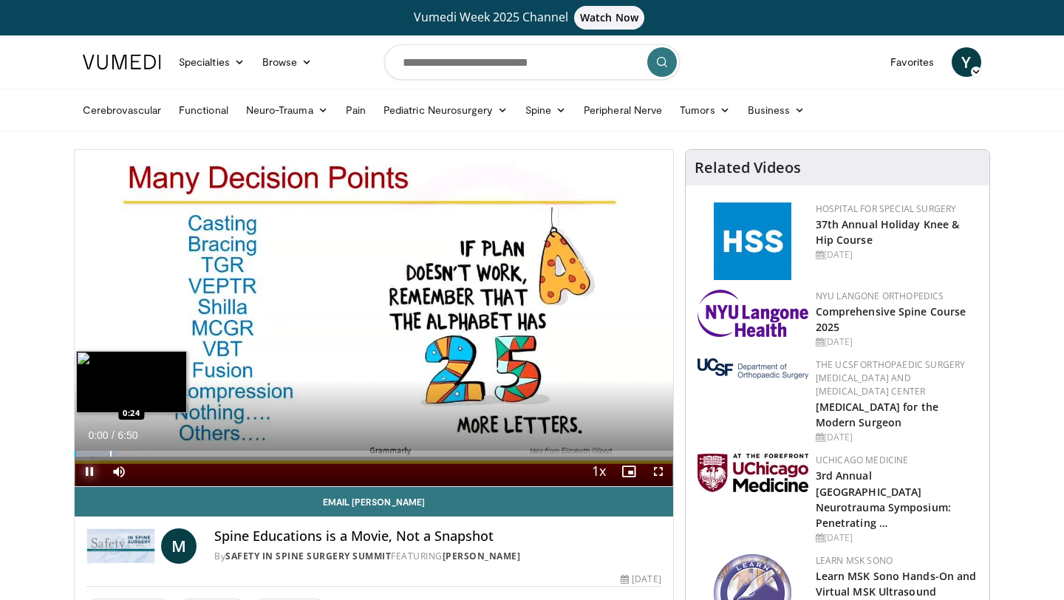
click at [110, 451] on div "Progress Bar" at bounding box center [110, 454] width 1 height 6
click at [143, 445] on div "Loaded : 14.47% 0:46 0:46" at bounding box center [374, 449] width 598 height 14
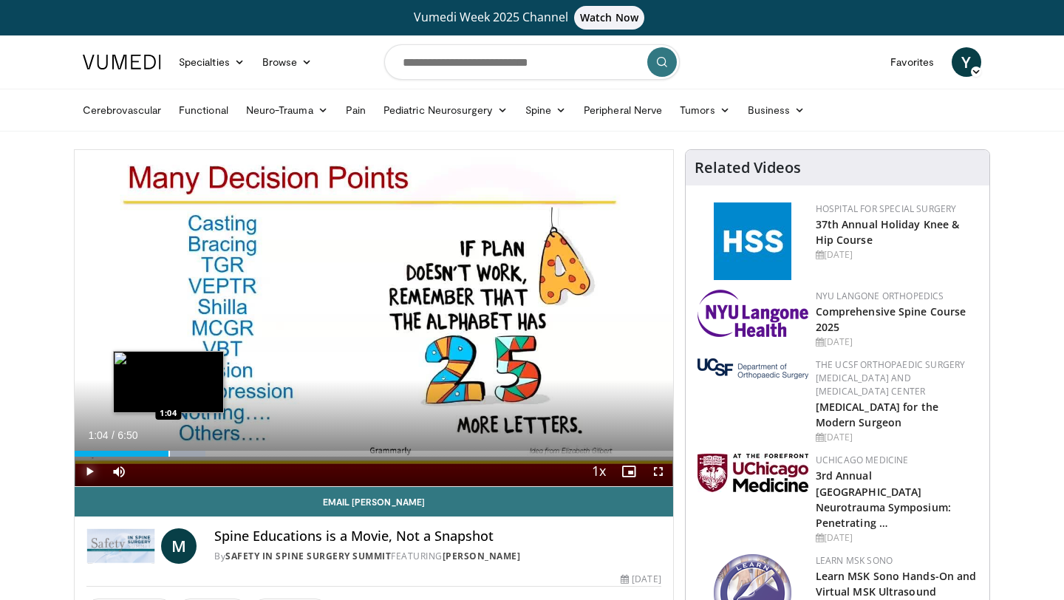
click at [168, 449] on div "Loaded : 21.90% 1:04 1:04" at bounding box center [374, 449] width 598 height 14
click at [202, 446] on div "Loaded : 31.36% 1:06 1:27" at bounding box center [374, 449] width 598 height 14
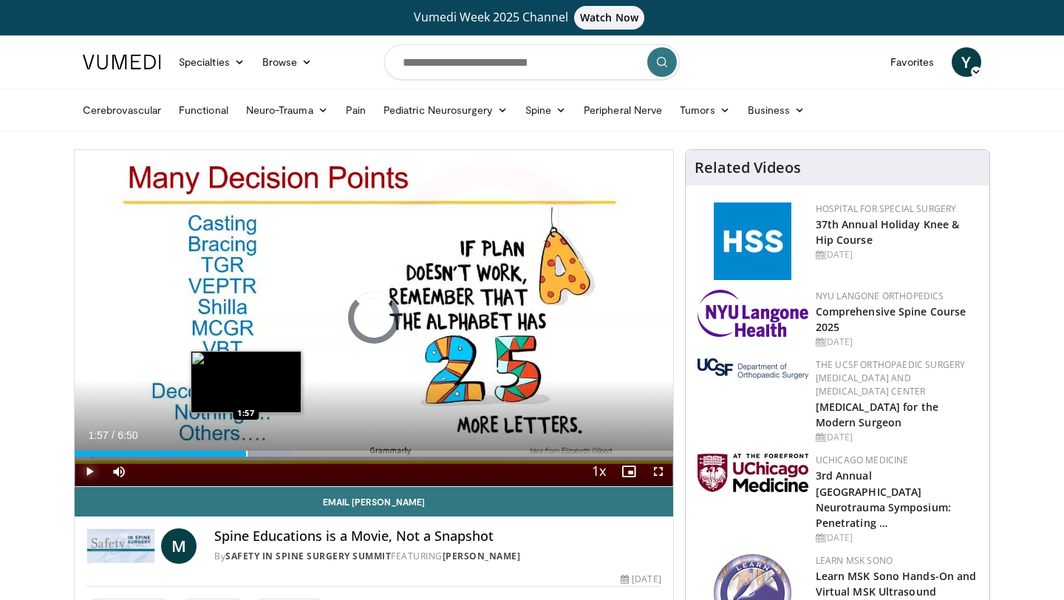
click at [246, 448] on div "Loaded : 36.19% 1:29 1:57" at bounding box center [374, 449] width 598 height 14
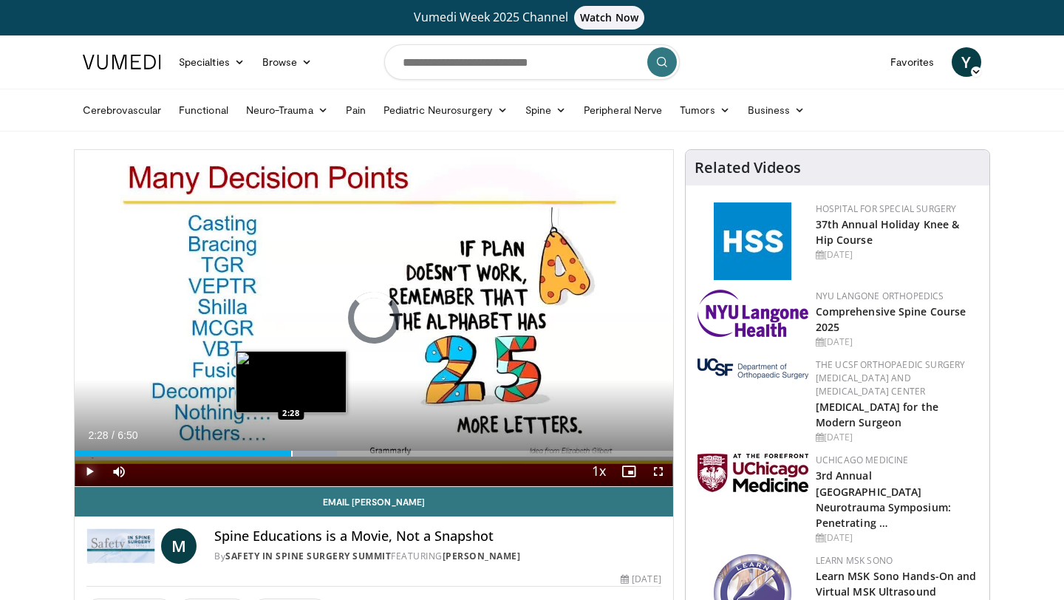
click at [291, 451] on div "Progress Bar" at bounding box center [291, 454] width 1 height 6
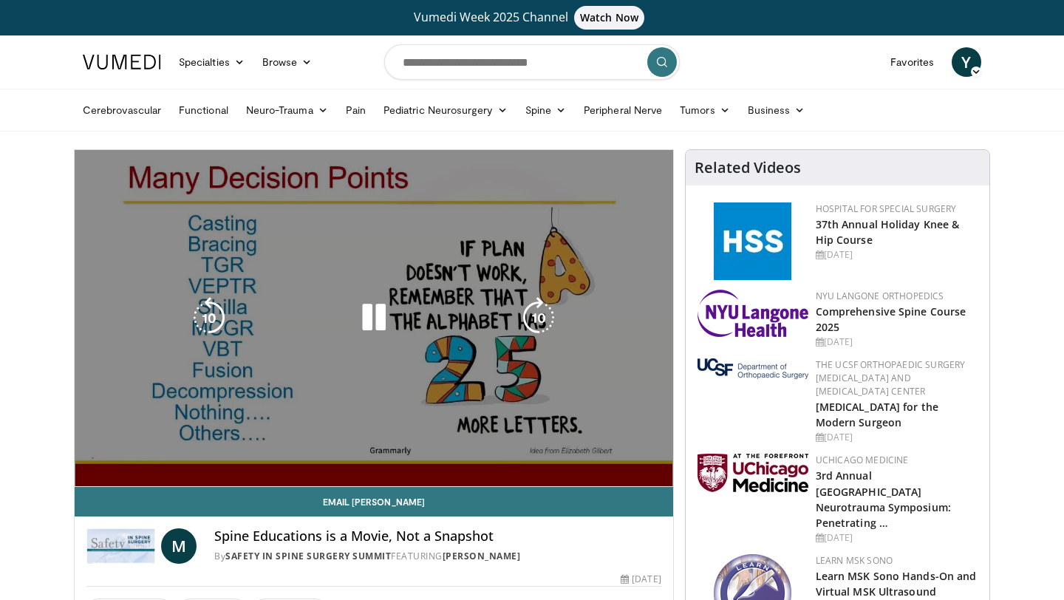
click at [324, 450] on div "10 seconds Tap to unmute" at bounding box center [374, 318] width 598 height 336
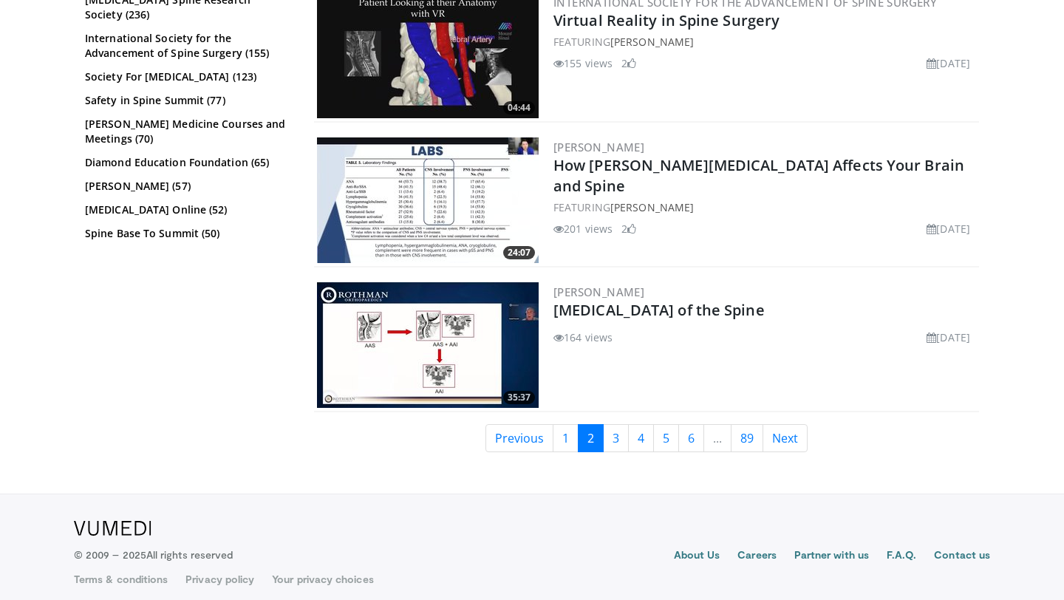
scroll to position [3275, 0]
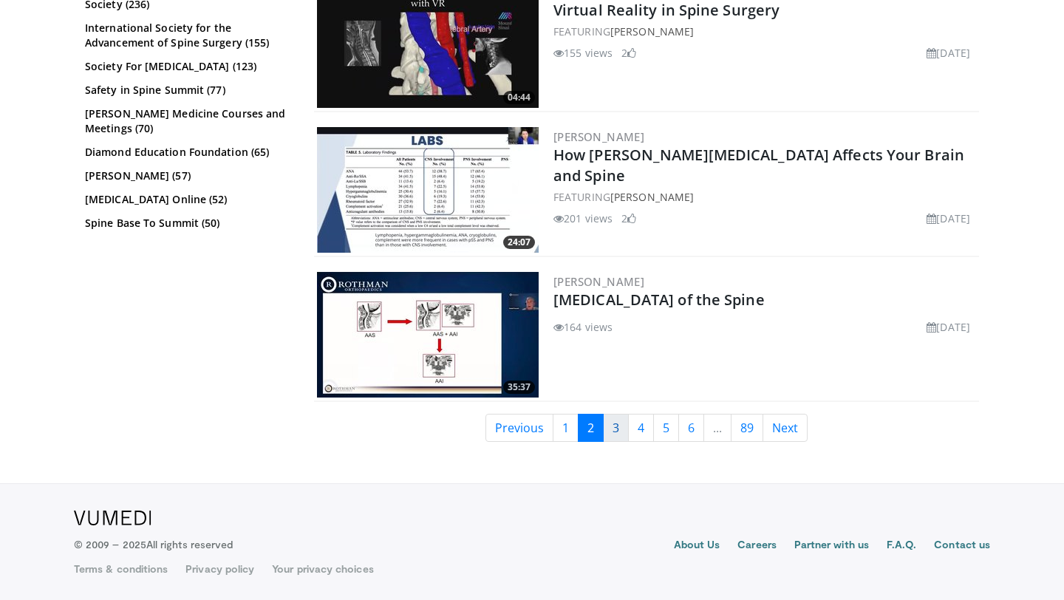
click at [617, 419] on link "3" at bounding box center [616, 428] width 26 height 28
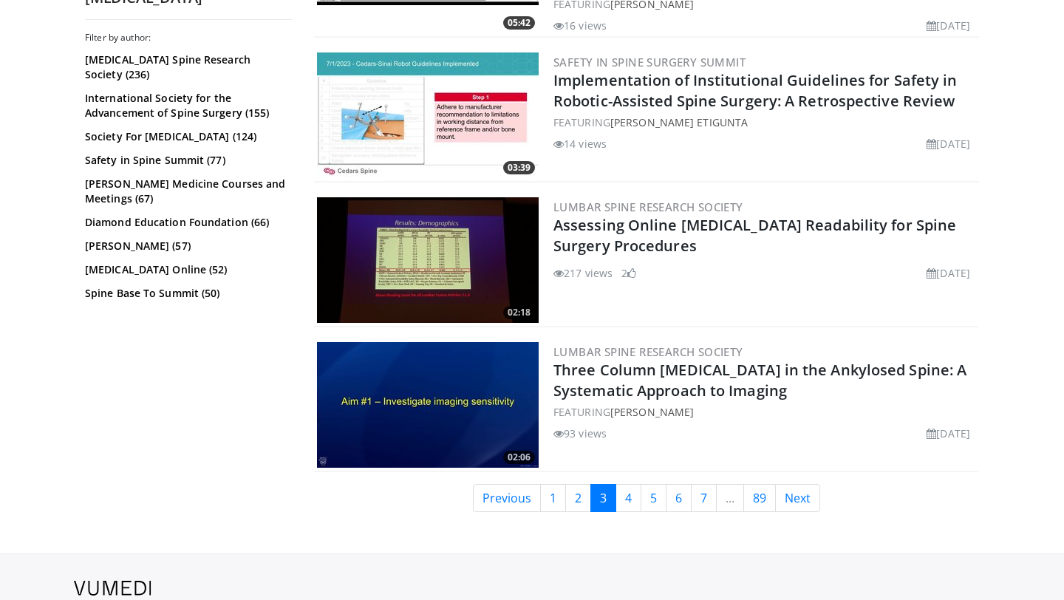
scroll to position [3441, 0]
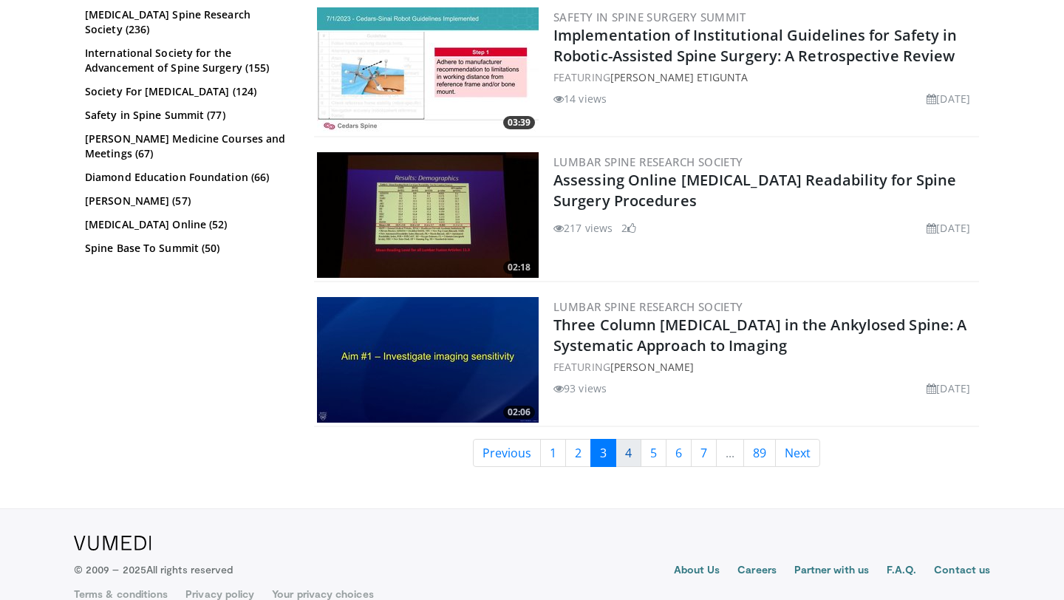
click at [625, 439] on link "4" at bounding box center [628, 453] width 26 height 28
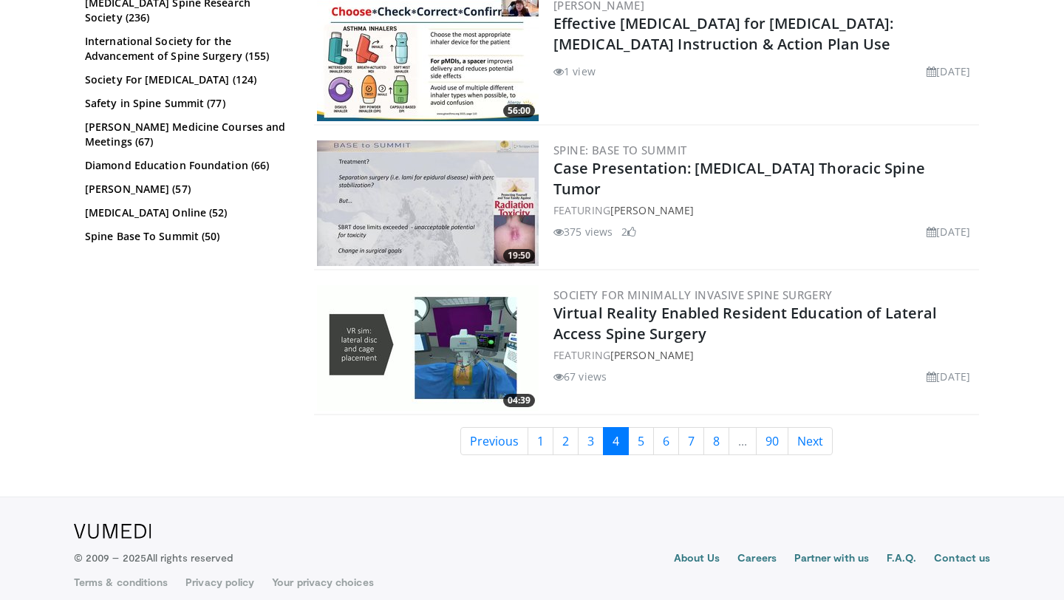
scroll to position [3242, 0]
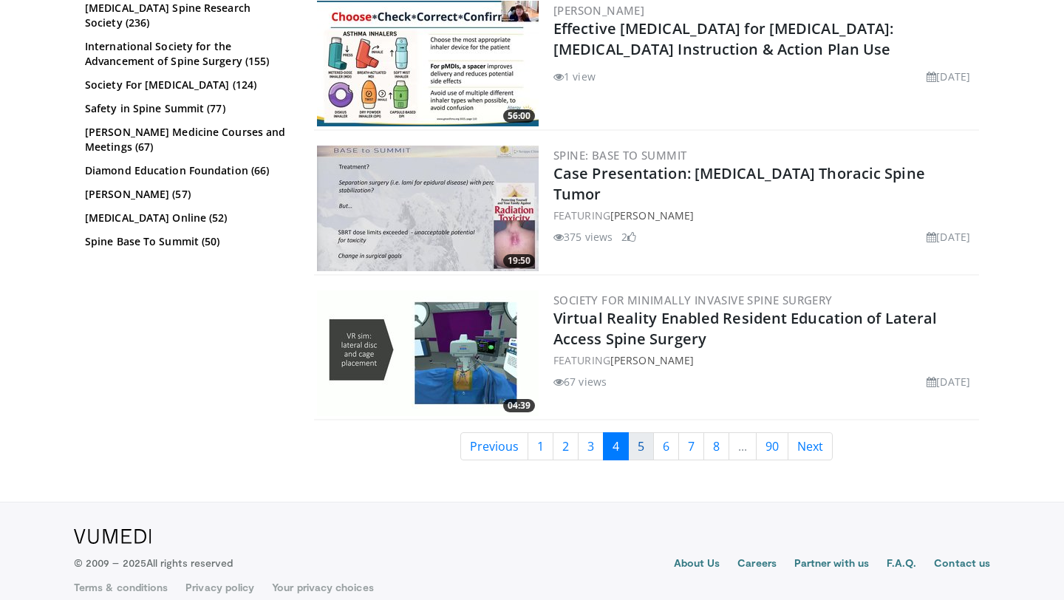
click at [642, 441] on link "5" at bounding box center [641, 446] width 26 height 28
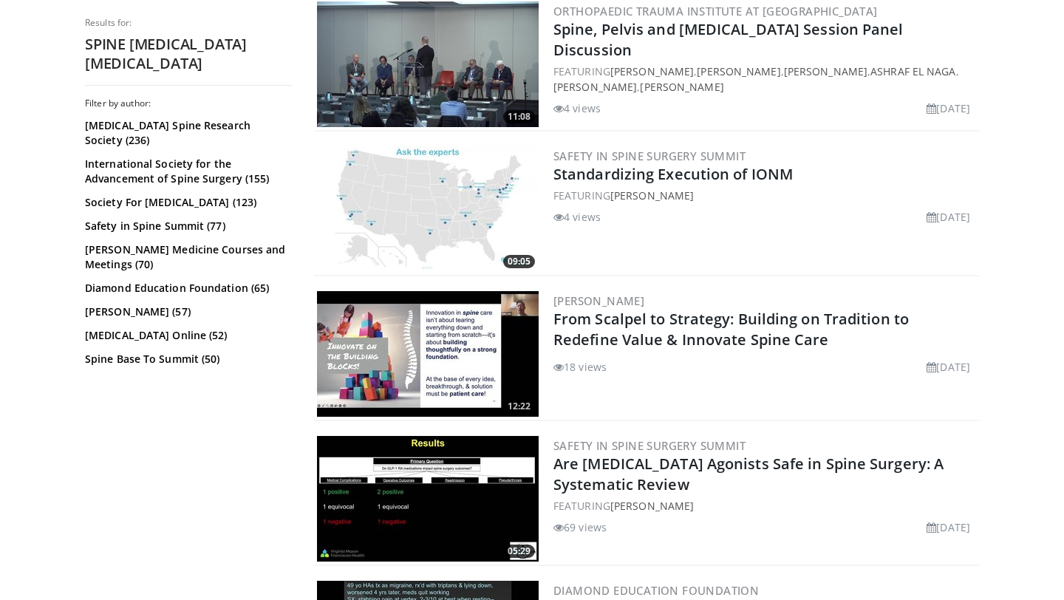
scroll to position [798, 0]
